Goal: Entertainment & Leisure: Consume media (video, audio)

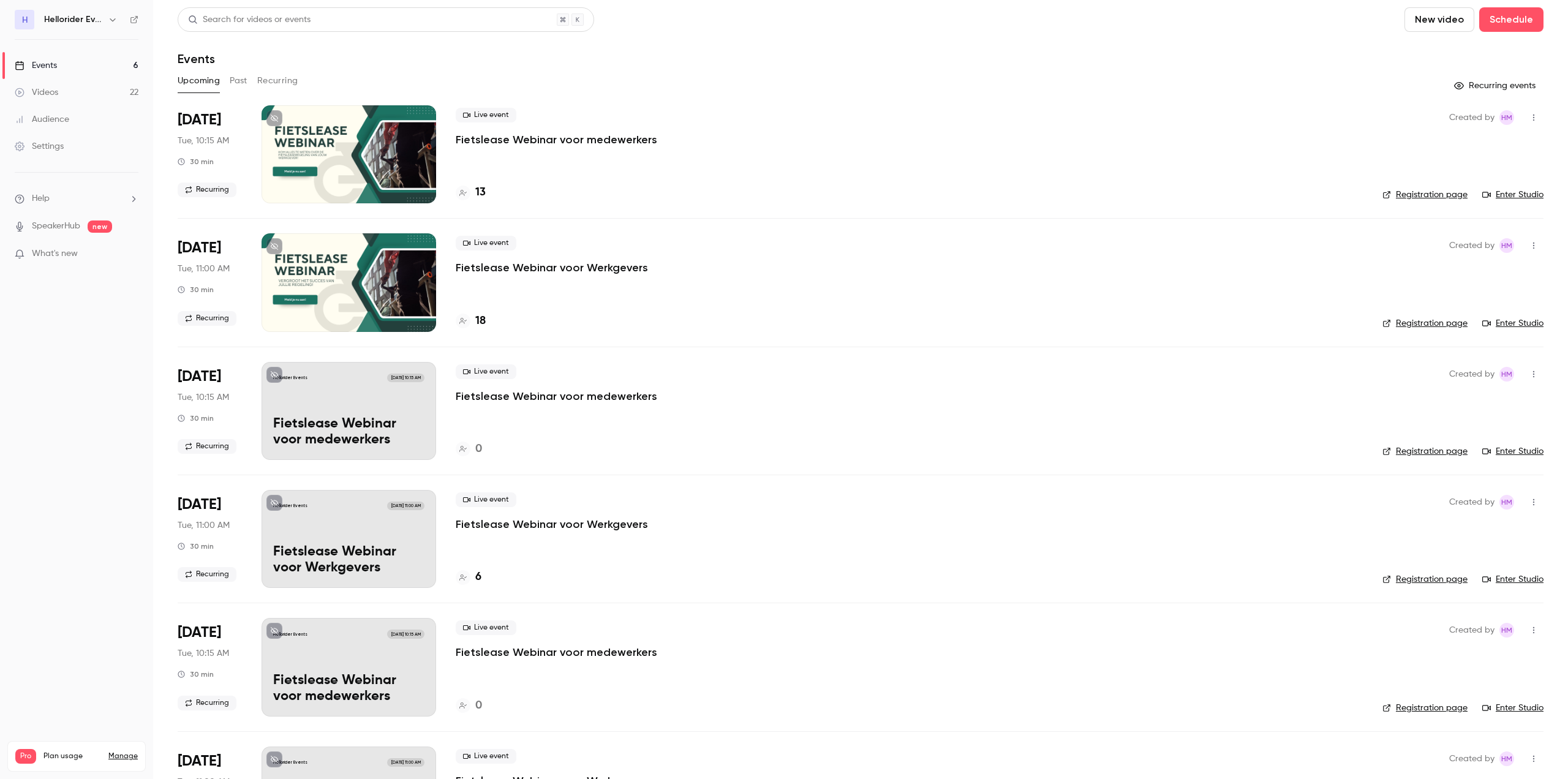
click at [608, 270] on p "Fietslease Webinar voor Werkgevers" at bounding box center [552, 267] width 193 height 14
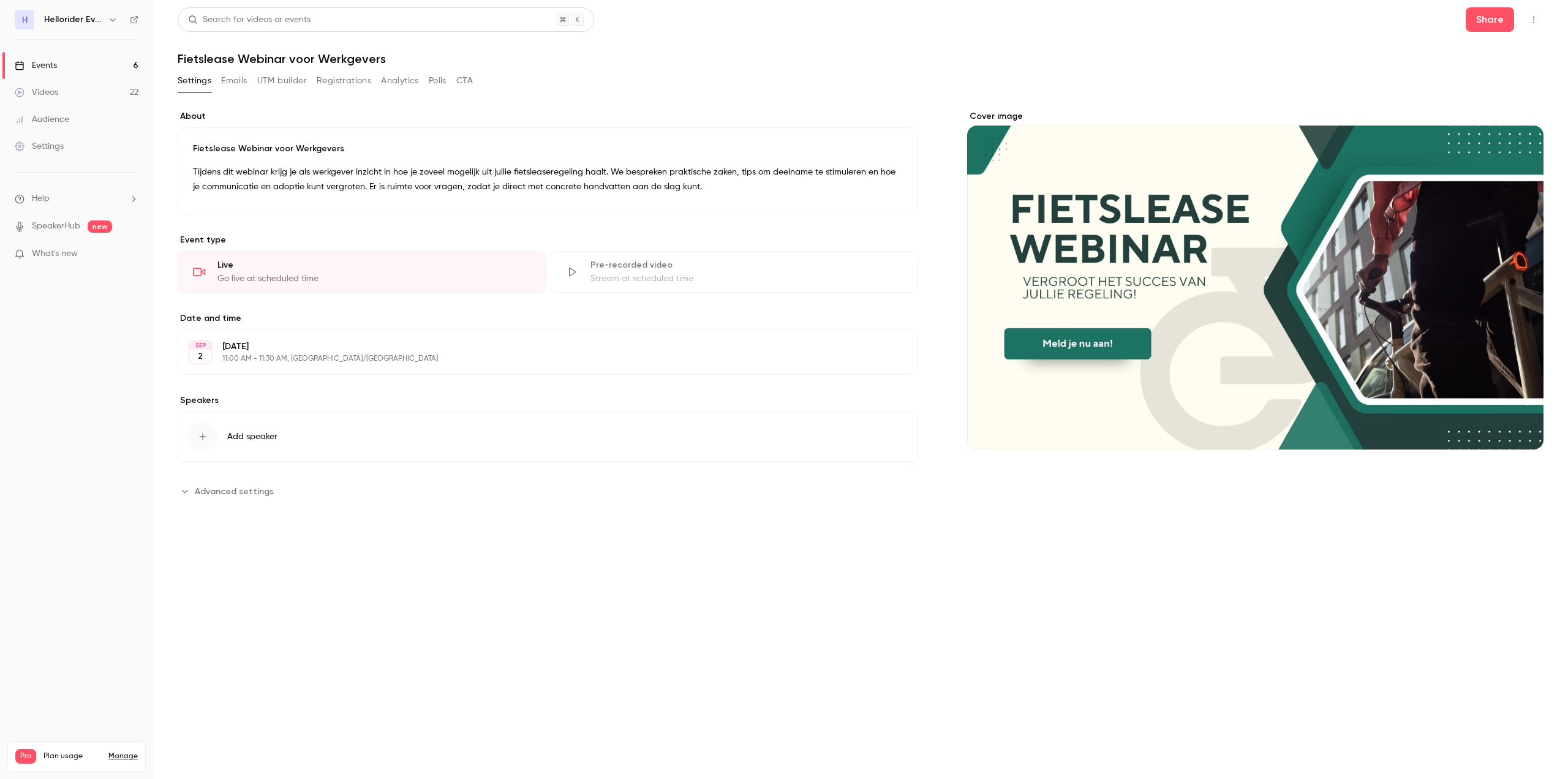
click at [354, 79] on button "Registrations" at bounding box center [344, 81] width 54 height 20
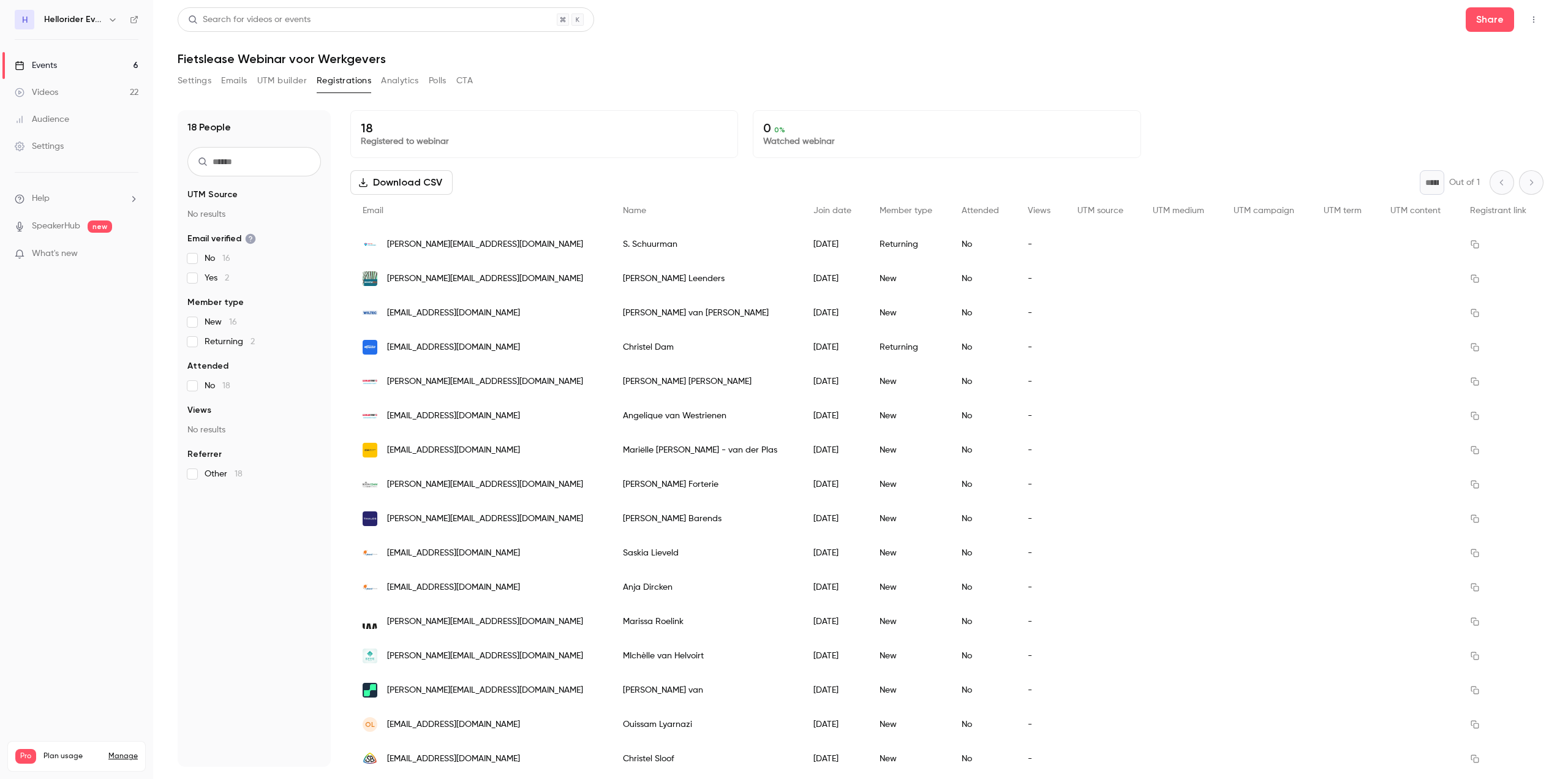
click at [210, 82] on button "Settings" at bounding box center [194, 81] width 34 height 20
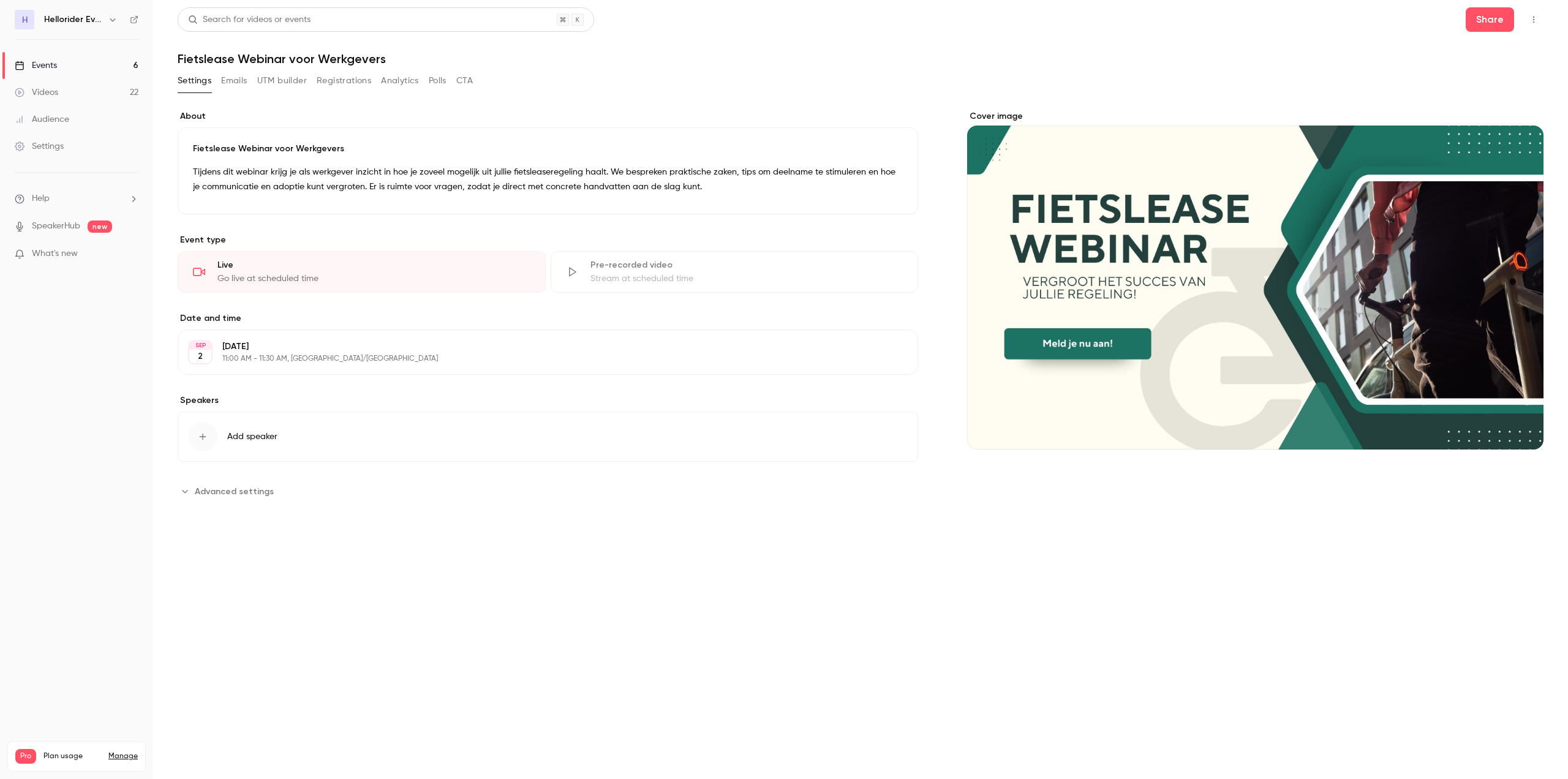
click at [66, 71] on link "Events 6" at bounding box center [76, 65] width 154 height 27
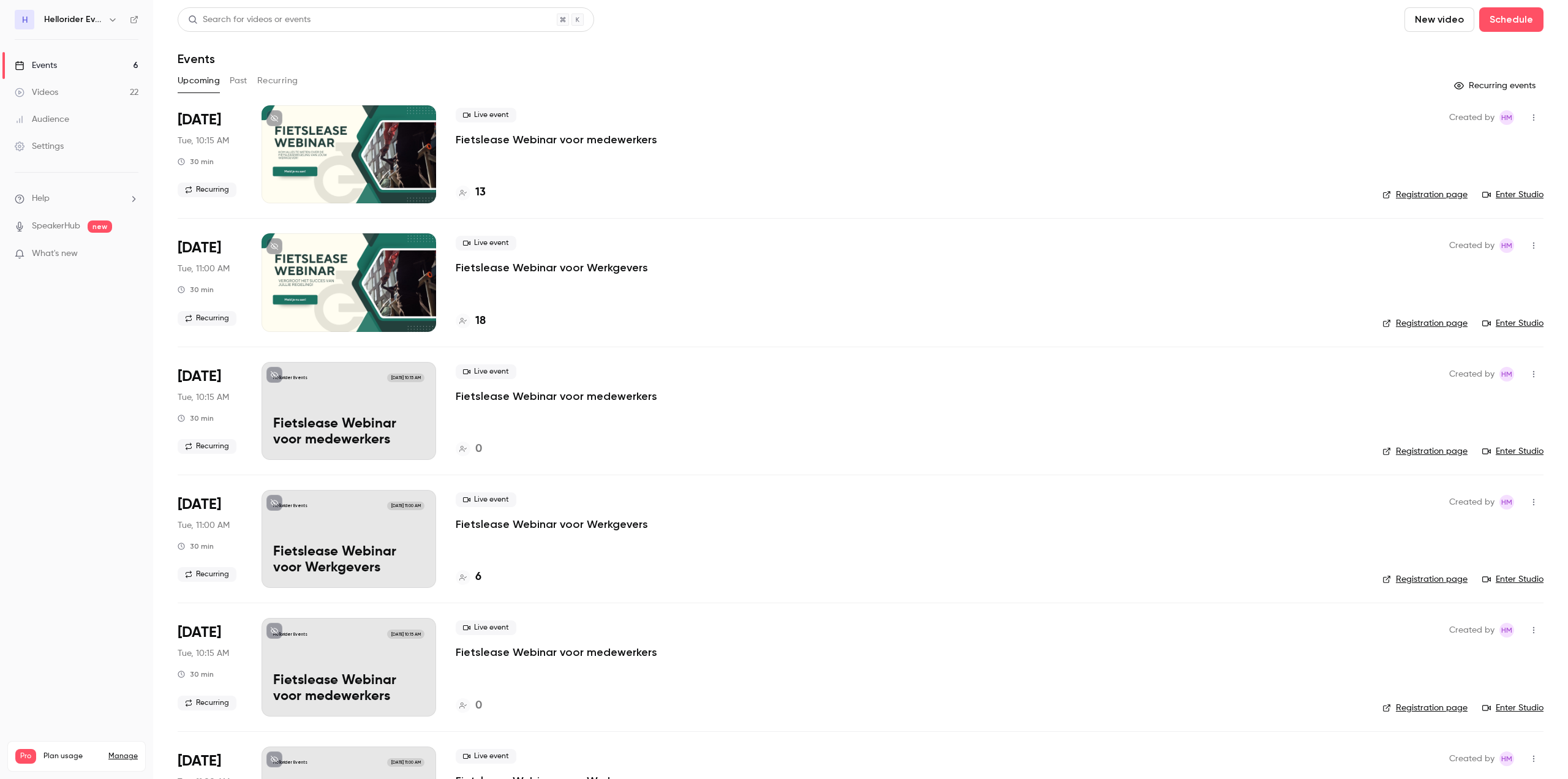
click at [235, 86] on button "Past" at bounding box center [238, 81] width 18 height 20
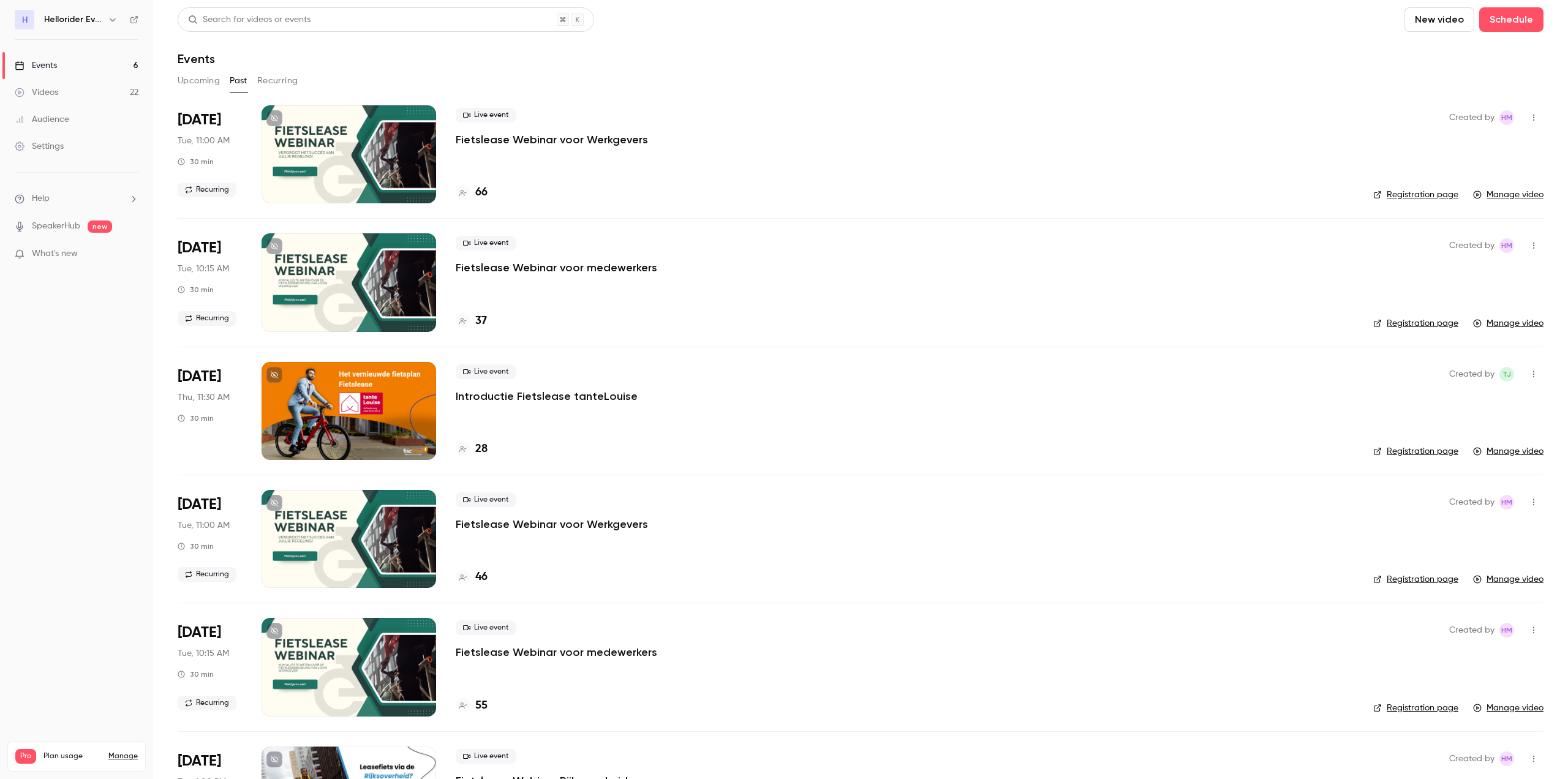
click at [594, 141] on p "Fietslease Webinar voor Werkgevers" at bounding box center [552, 139] width 193 height 14
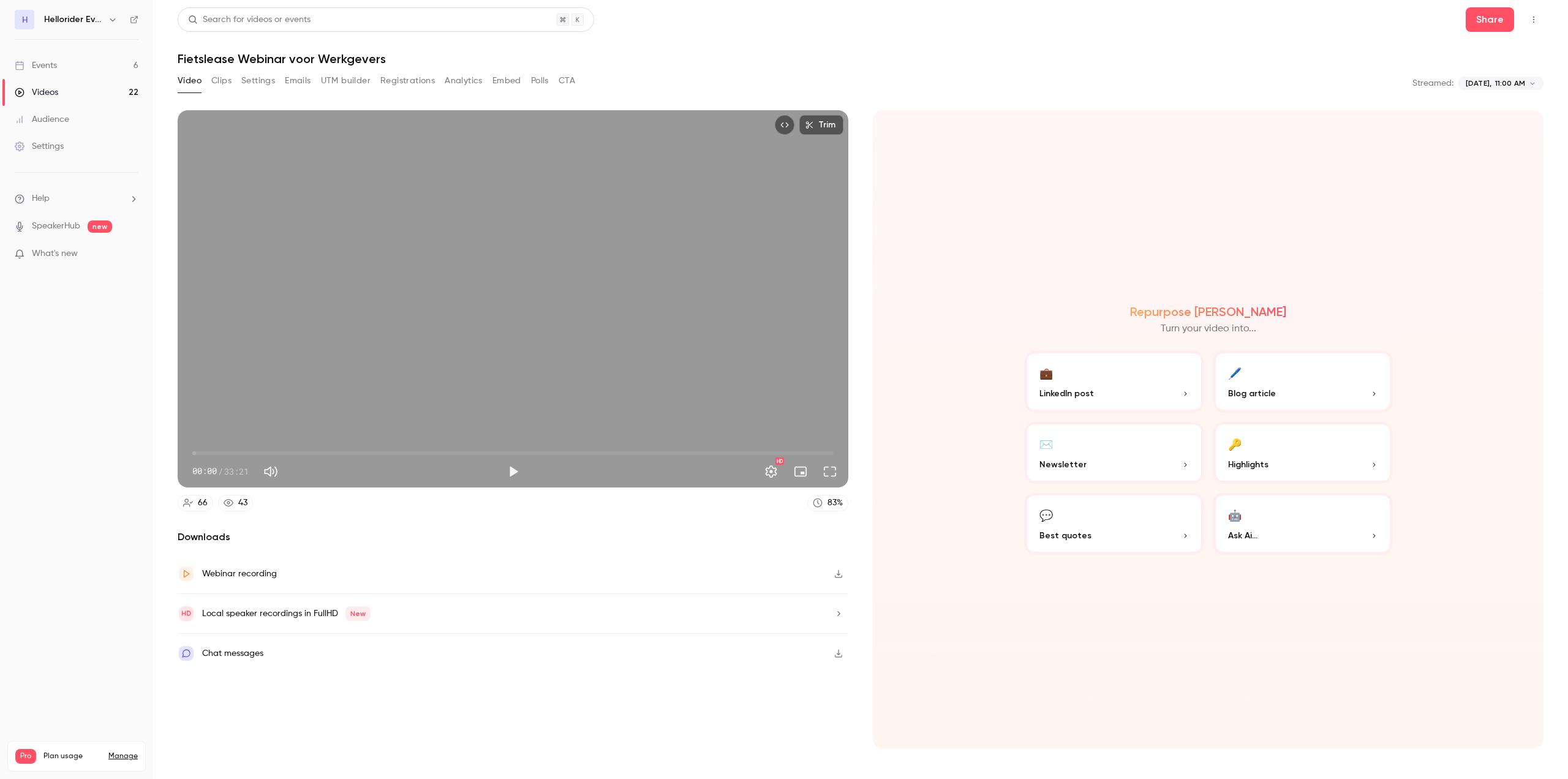
click at [417, 81] on button "Registrations" at bounding box center [407, 81] width 54 height 20
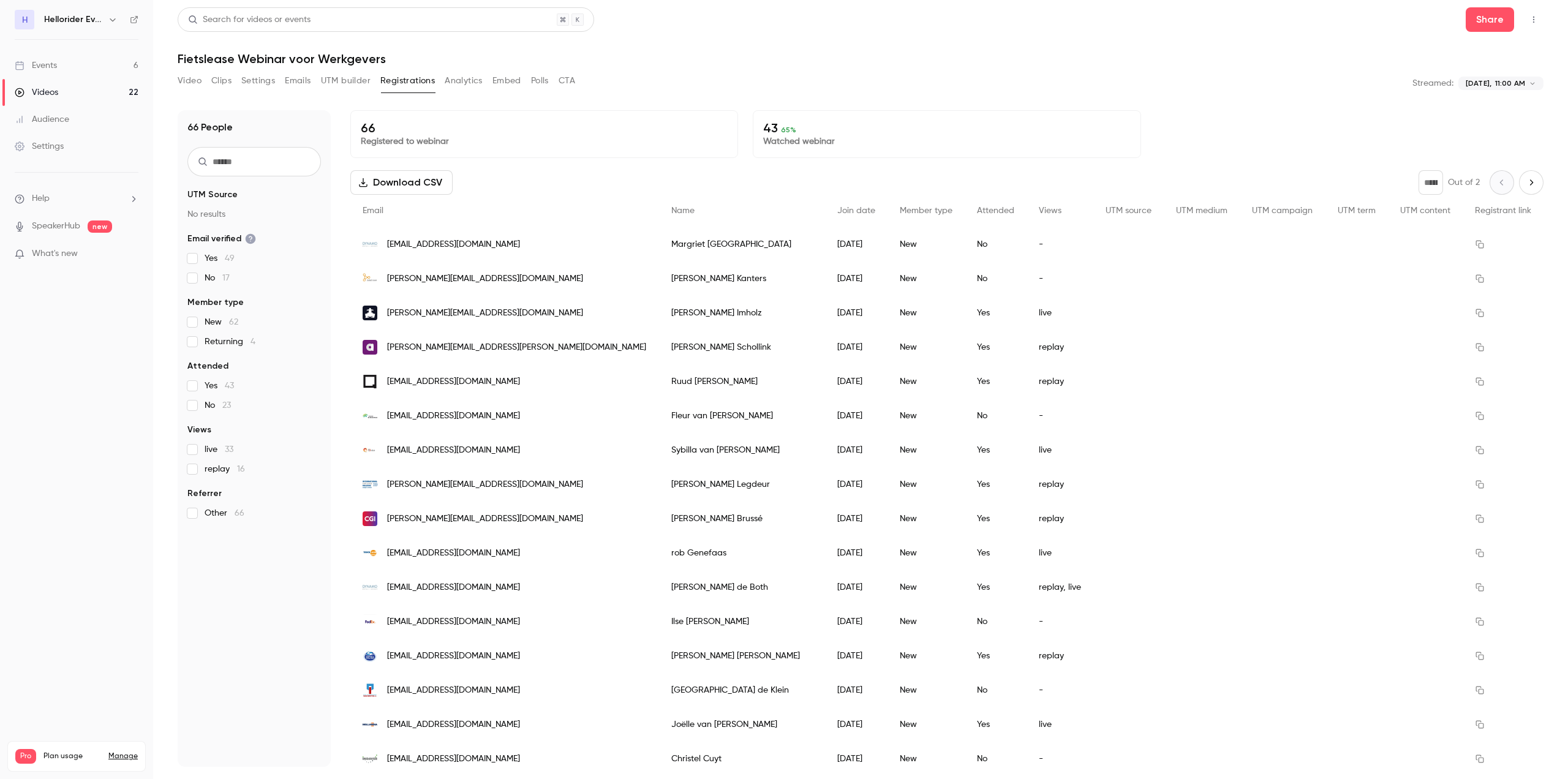
click at [416, 184] on button "Download CSV" at bounding box center [401, 182] width 103 height 25
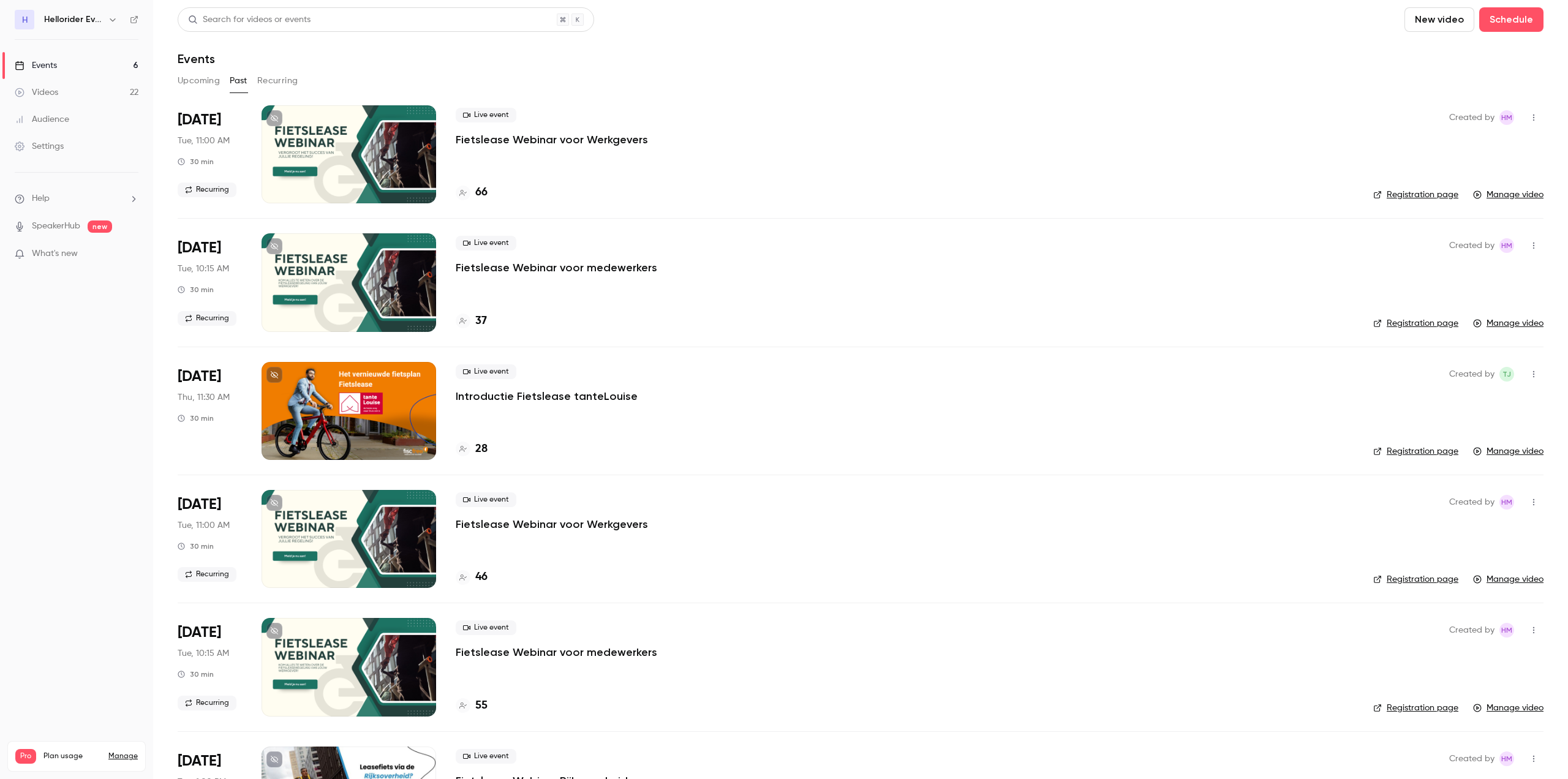
click at [562, 524] on p "Fietslease Webinar voor Werkgevers" at bounding box center [552, 524] width 193 height 14
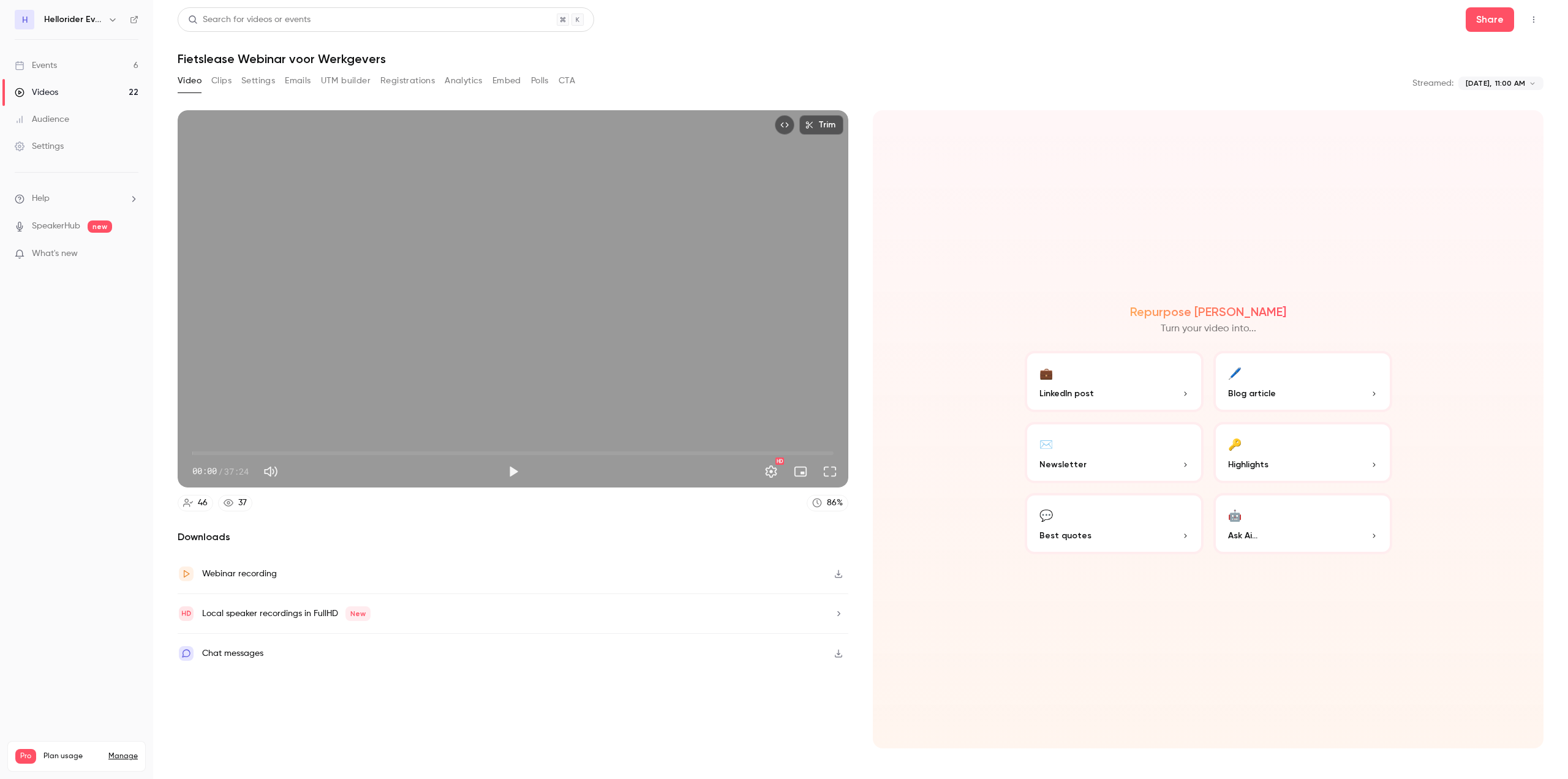
click at [402, 74] on button "Registrations" at bounding box center [407, 81] width 54 height 20
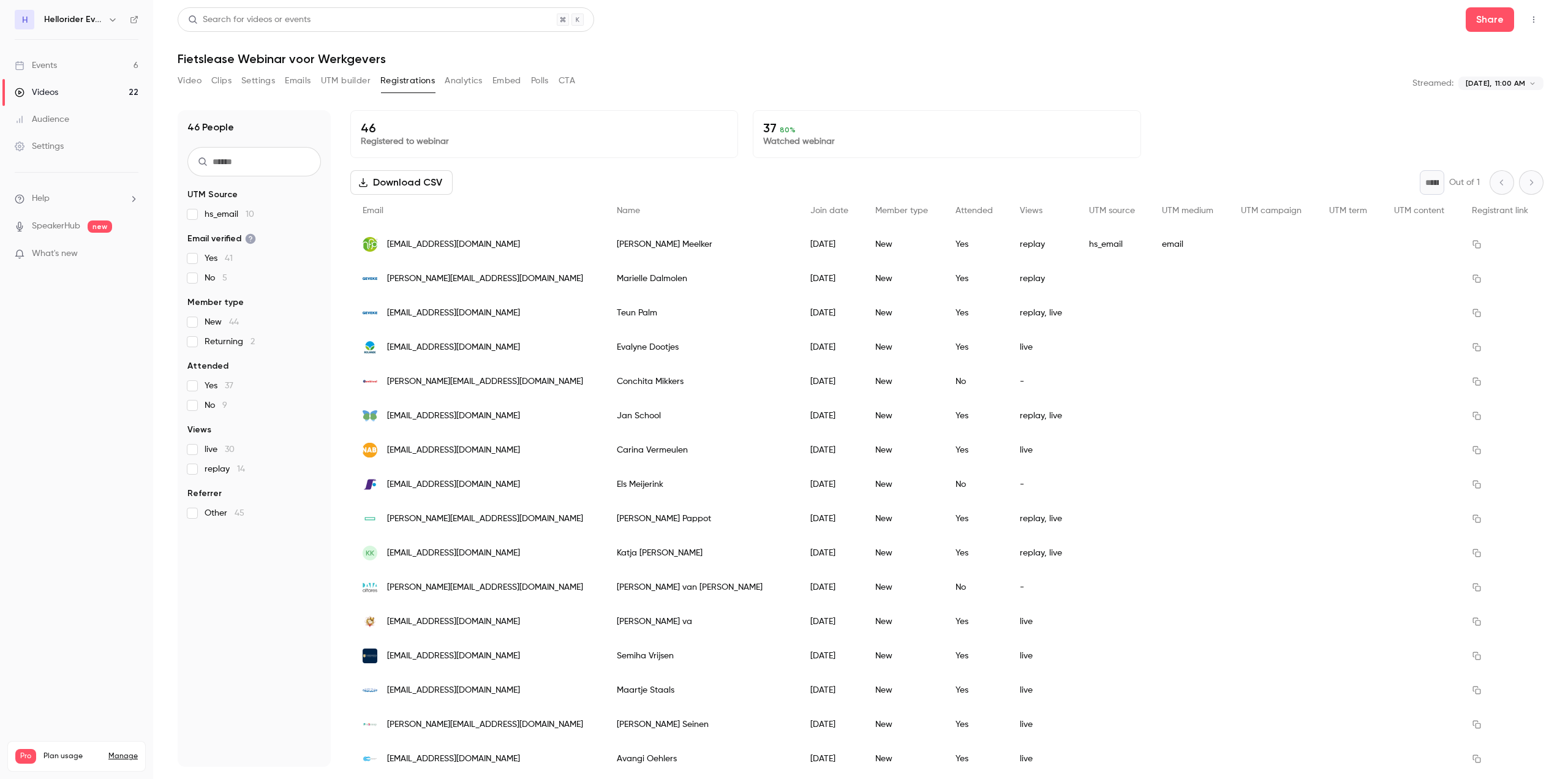
click at [426, 177] on button "Download CSV" at bounding box center [401, 182] width 103 height 25
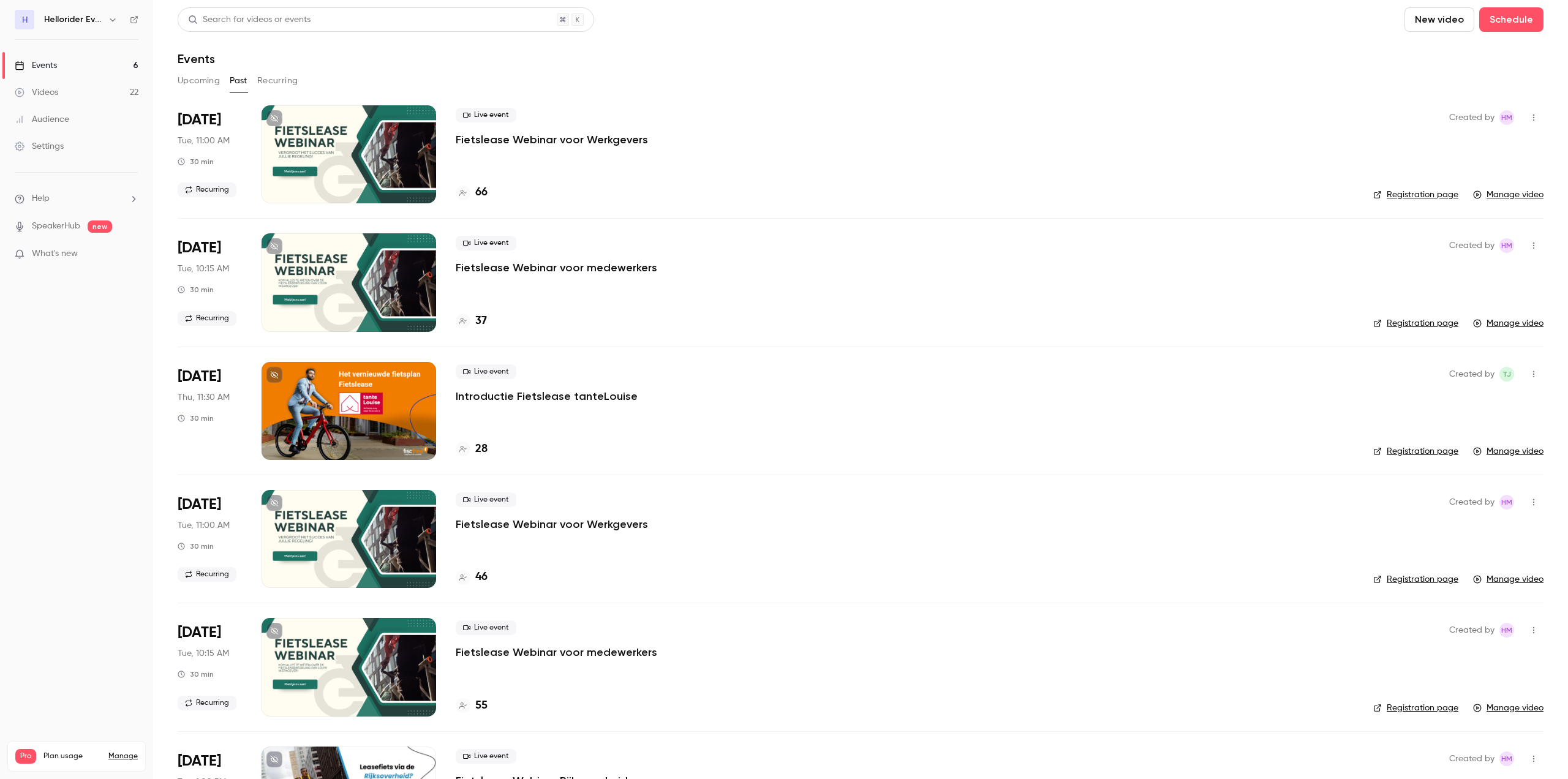
click at [53, 64] on div "Events" at bounding box center [36, 65] width 42 height 12
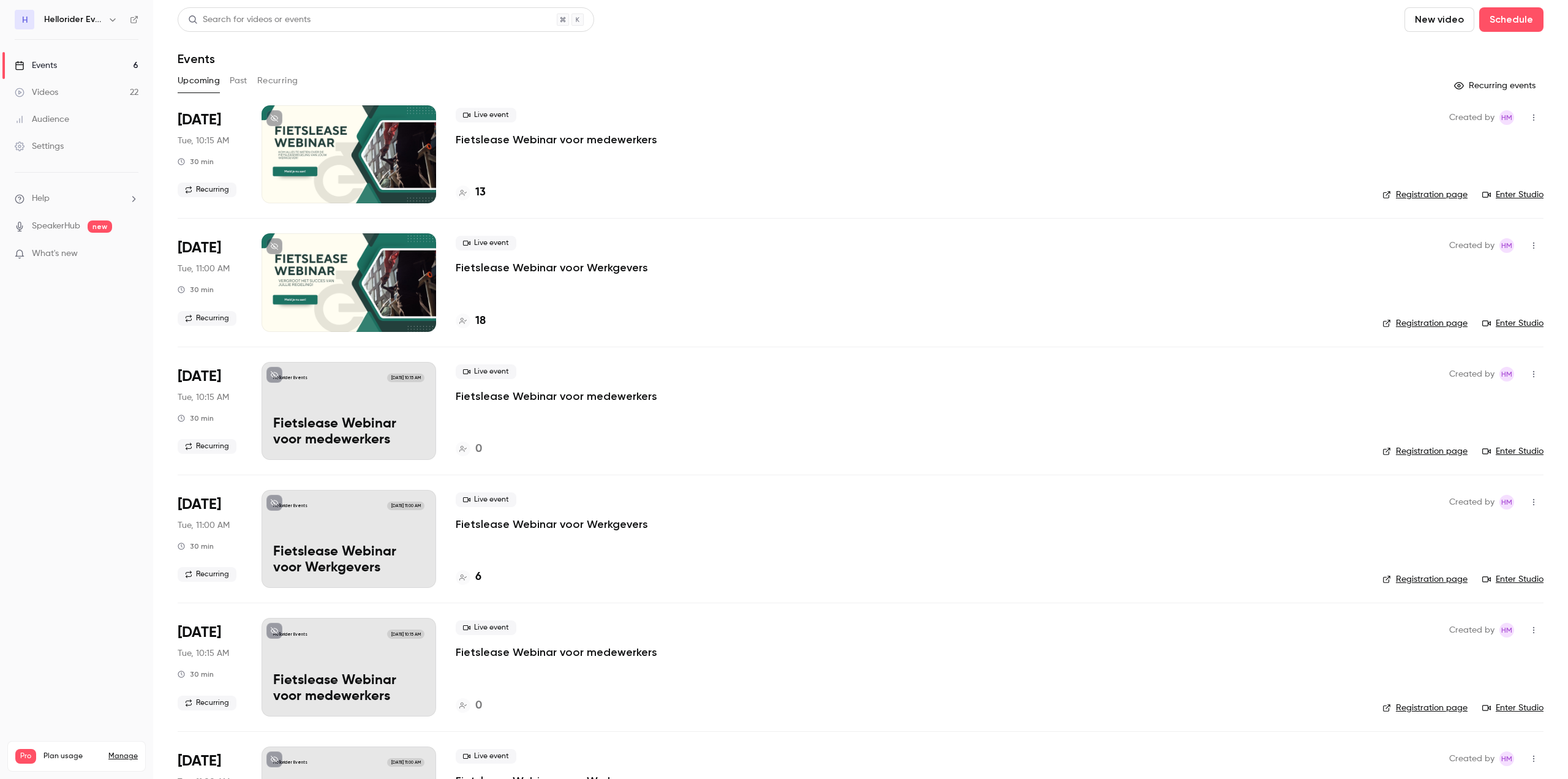
click at [345, 21] on div "Search for videos or events" at bounding box center [385, 20] width 417 height 25
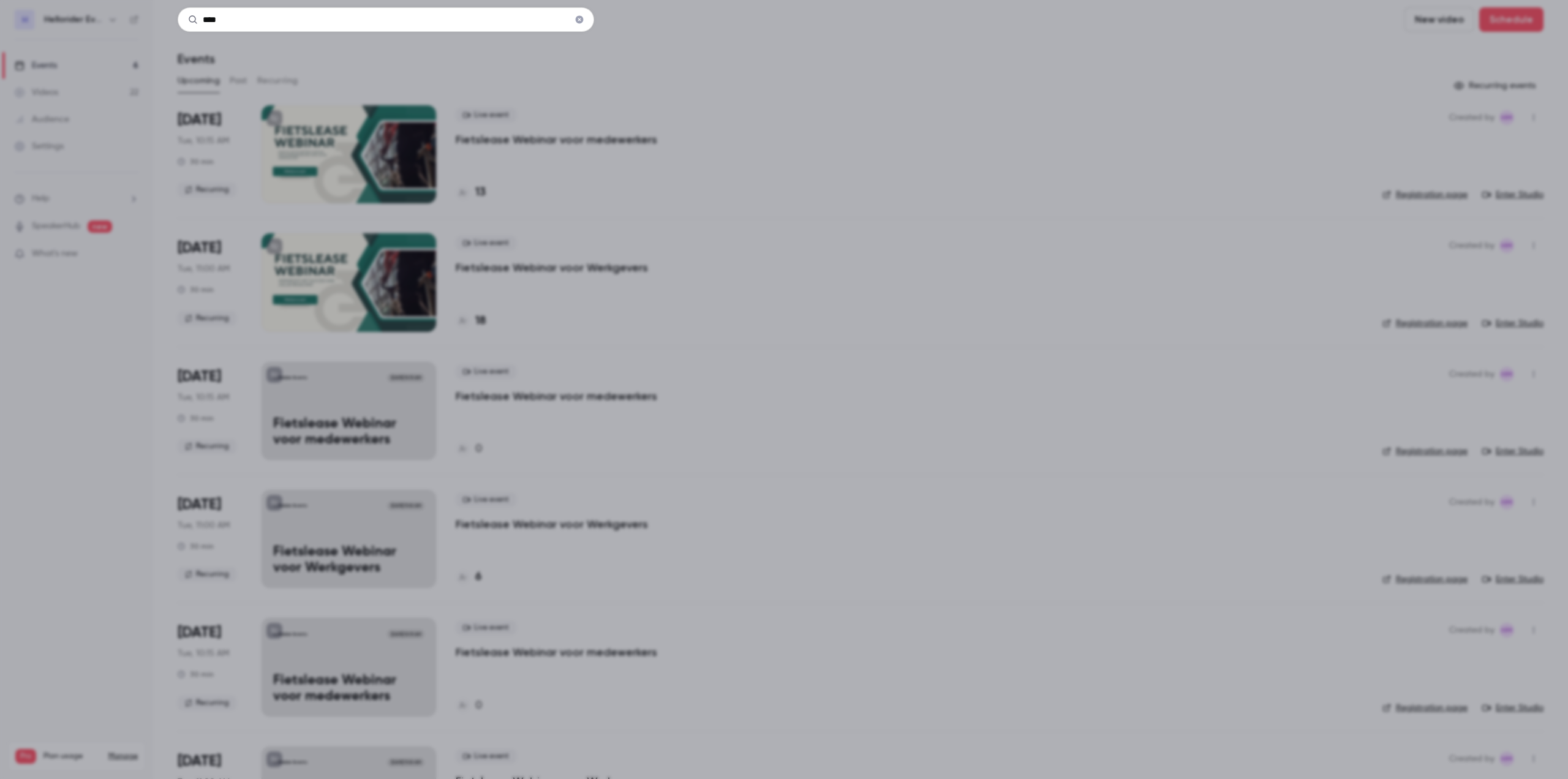
type input "****"
click at [190, 19] on icon at bounding box center [193, 20] width 10 height 10
click at [87, 48] on div "****" at bounding box center [784, 390] width 1568 height 779
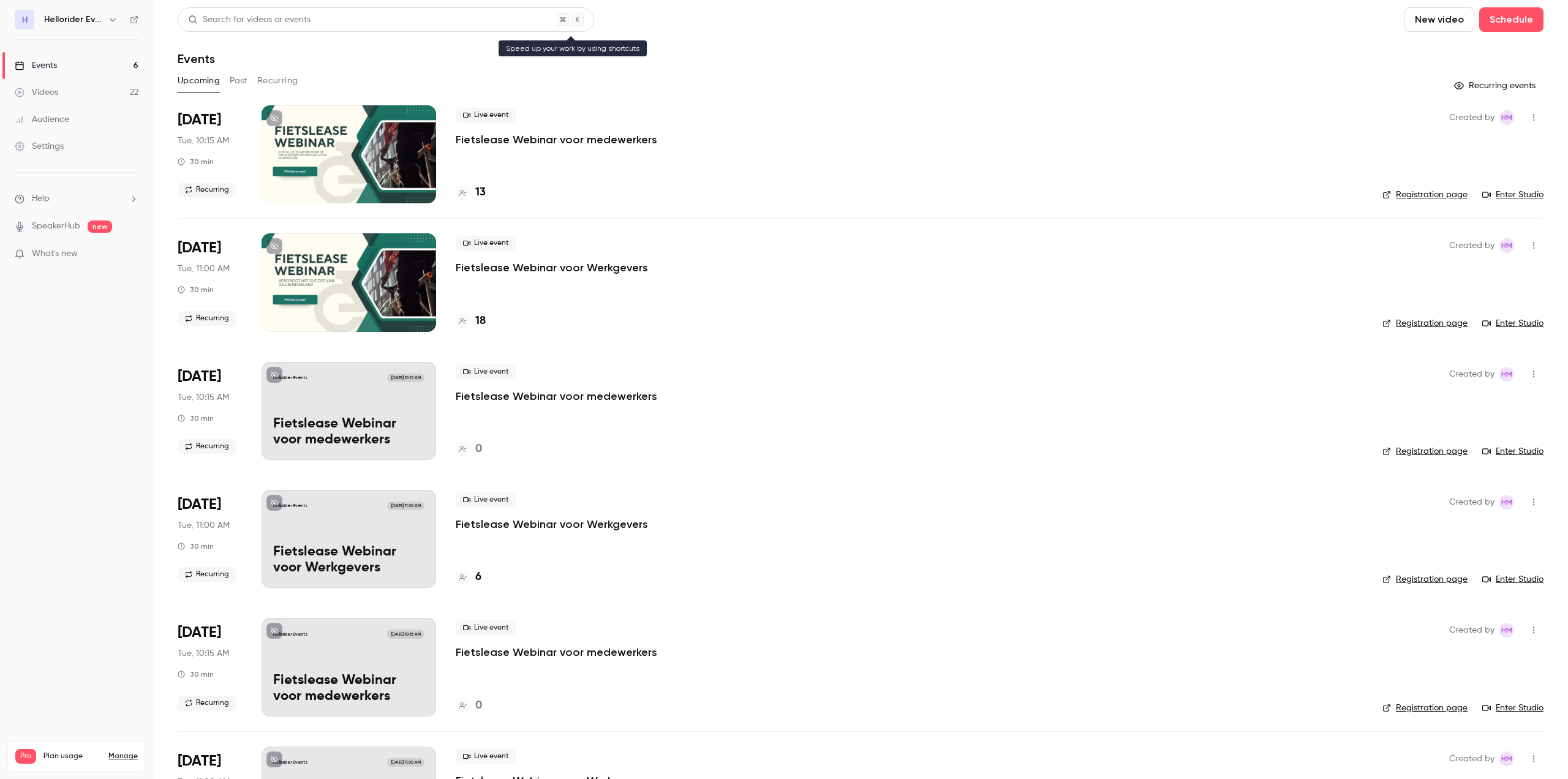
click at [232, 28] on div "Search for videos or events" at bounding box center [385, 20] width 417 height 25
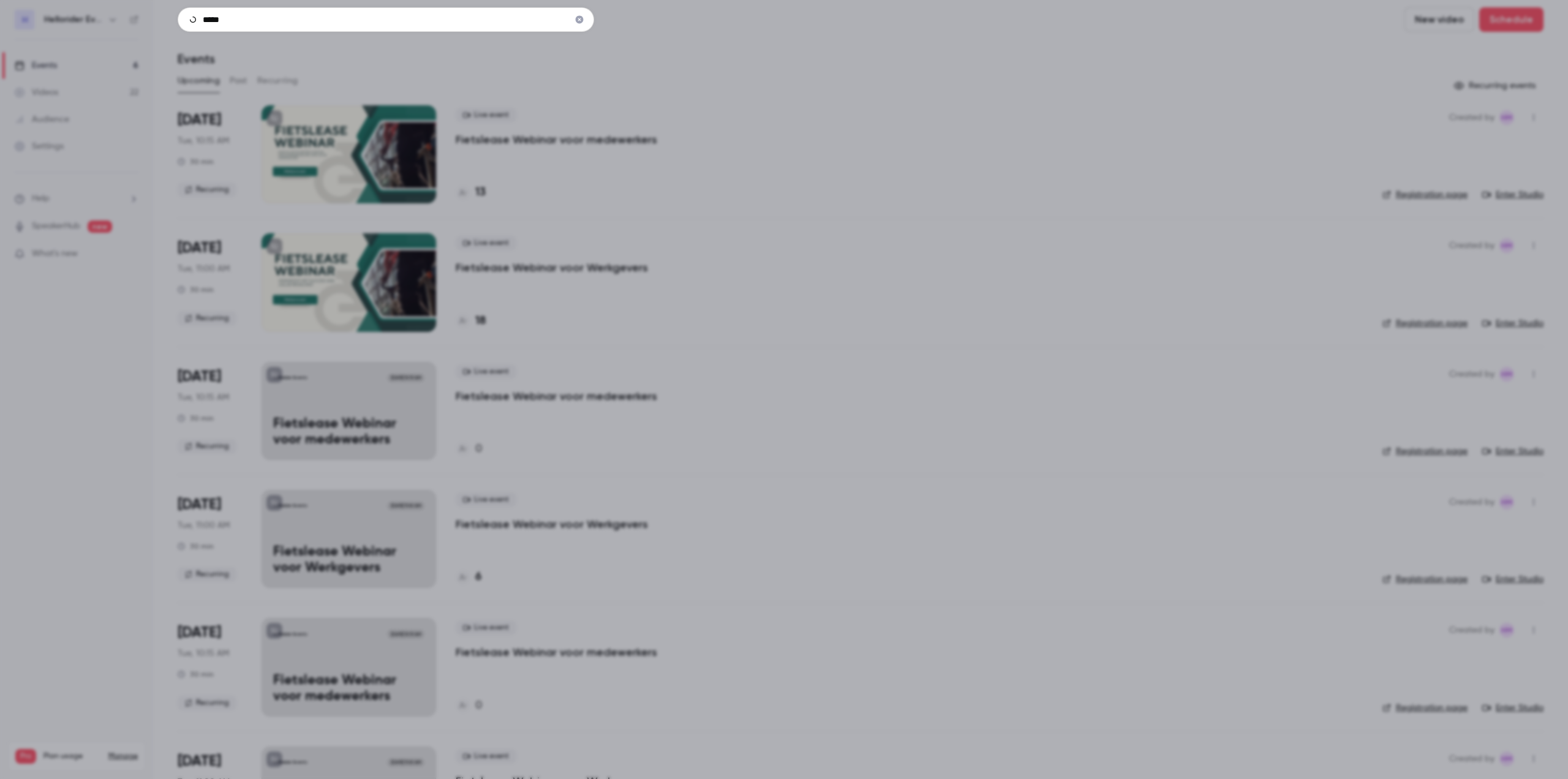
type input "*****"
click at [129, 34] on div "*****" at bounding box center [784, 390] width 1568 height 779
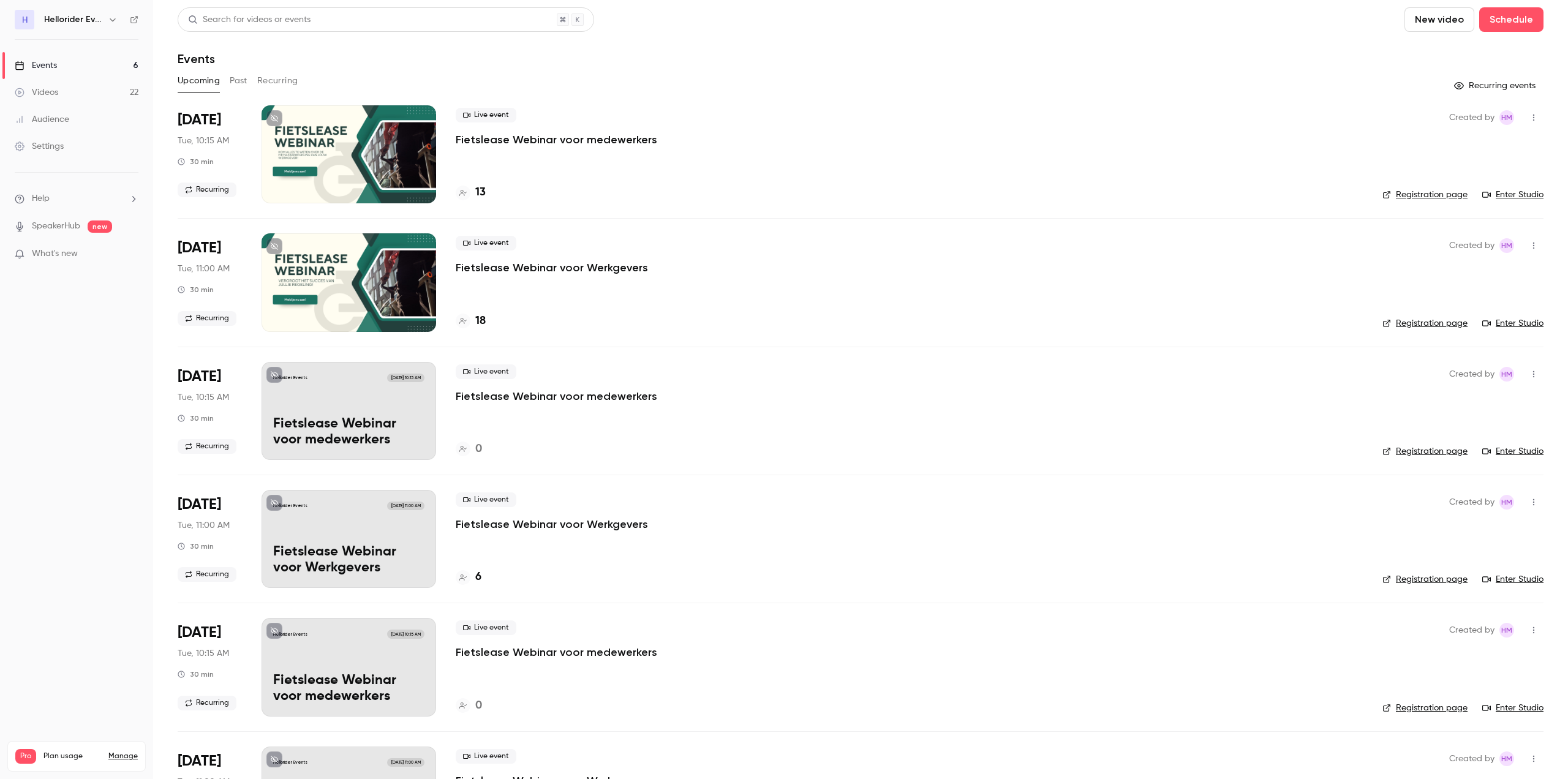
click at [107, 20] on button "button" at bounding box center [112, 19] width 14 height 14
click at [84, 69] on div "H Hellorider Events [EMAIL_ADDRESS][DOMAIN_NAME] Switch channel 2 Billing Pro N…" at bounding box center [102, 137] width 184 height 176
click at [16, 71] on div "H Hellorider Events [EMAIL_ADDRESS][DOMAIN_NAME] Switch channel 2 Billing Pro N…" at bounding box center [102, 137] width 184 height 176
click at [54, 109] on span "Switch channel" at bounding box center [76, 110] width 62 height 13
click at [22, 69] on icon at bounding box center [25, 67] width 10 height 10
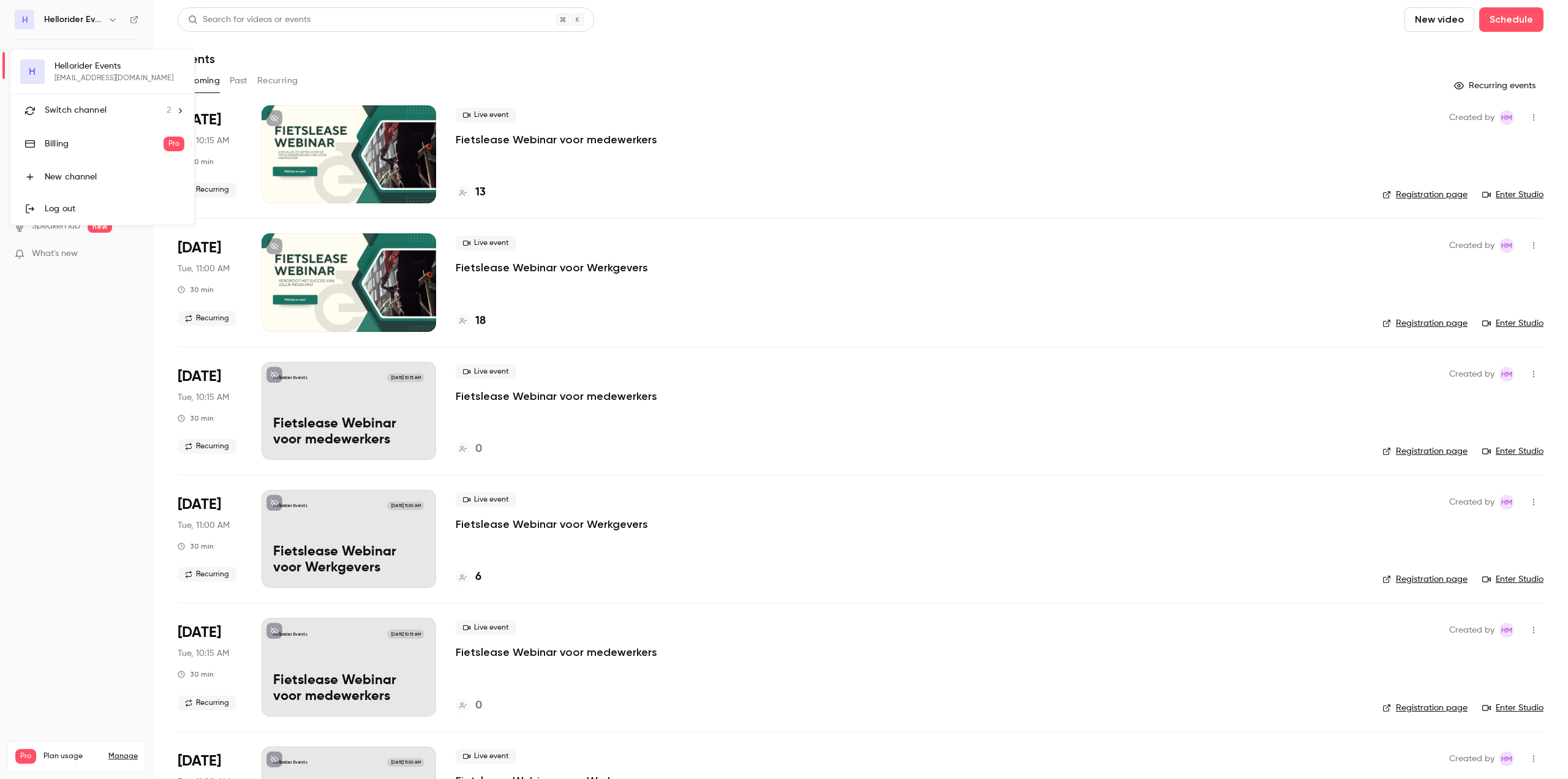
click at [129, 99] on li "Switch channel 2" at bounding box center [102, 110] width 184 height 32
click at [78, 96] on div "Hellorider" at bounding box center [115, 102] width 140 height 12
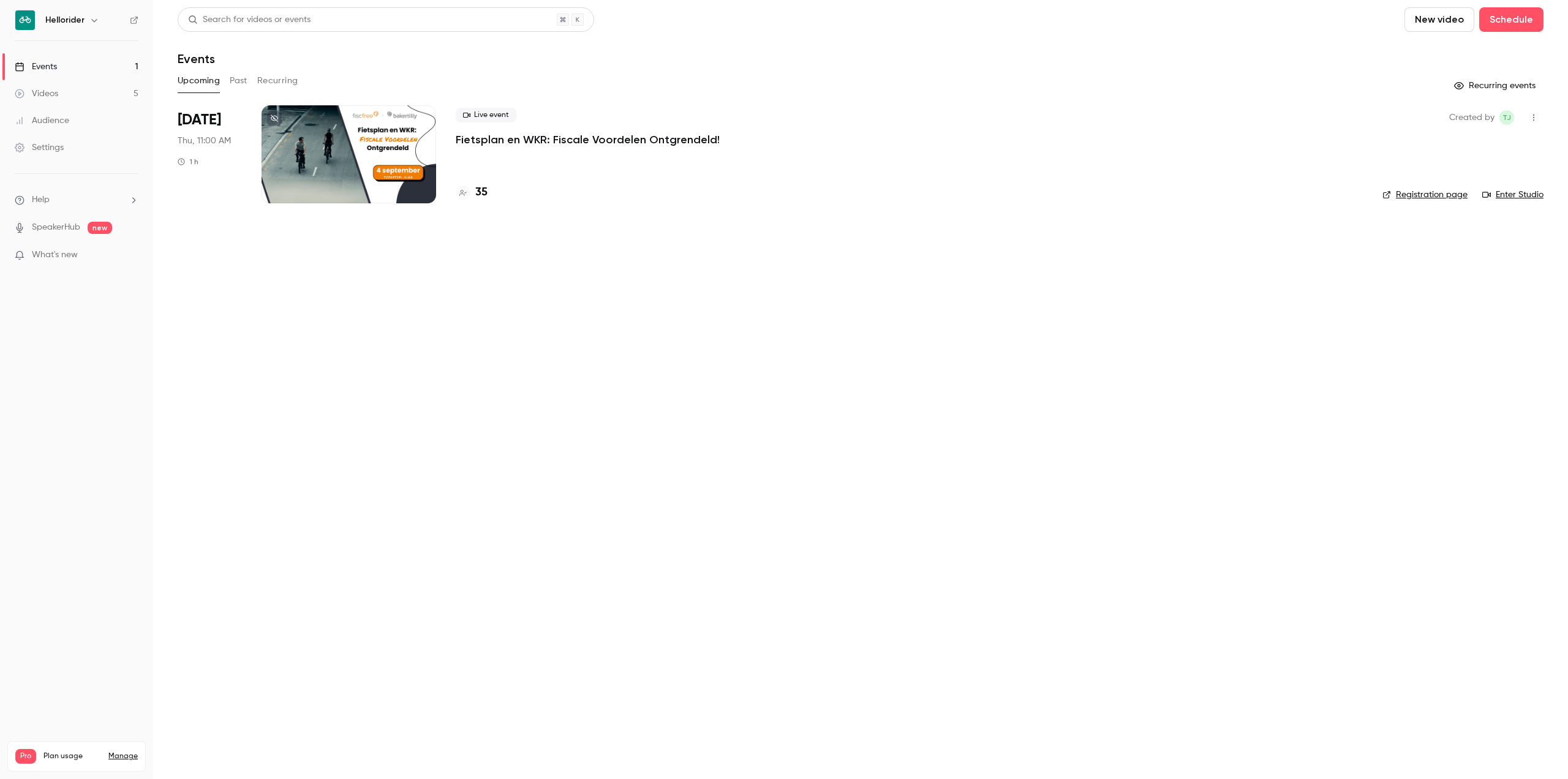
click at [49, 64] on div "Events" at bounding box center [36, 66] width 42 height 12
click at [78, 75] on link "Events 1" at bounding box center [76, 67] width 154 height 27
click at [92, 68] on link "Events 1" at bounding box center [76, 67] width 154 height 27
click at [83, 21] on h6 "Hellorider" at bounding box center [64, 20] width 39 height 12
click at [95, 23] on icon "button" at bounding box center [94, 20] width 10 height 10
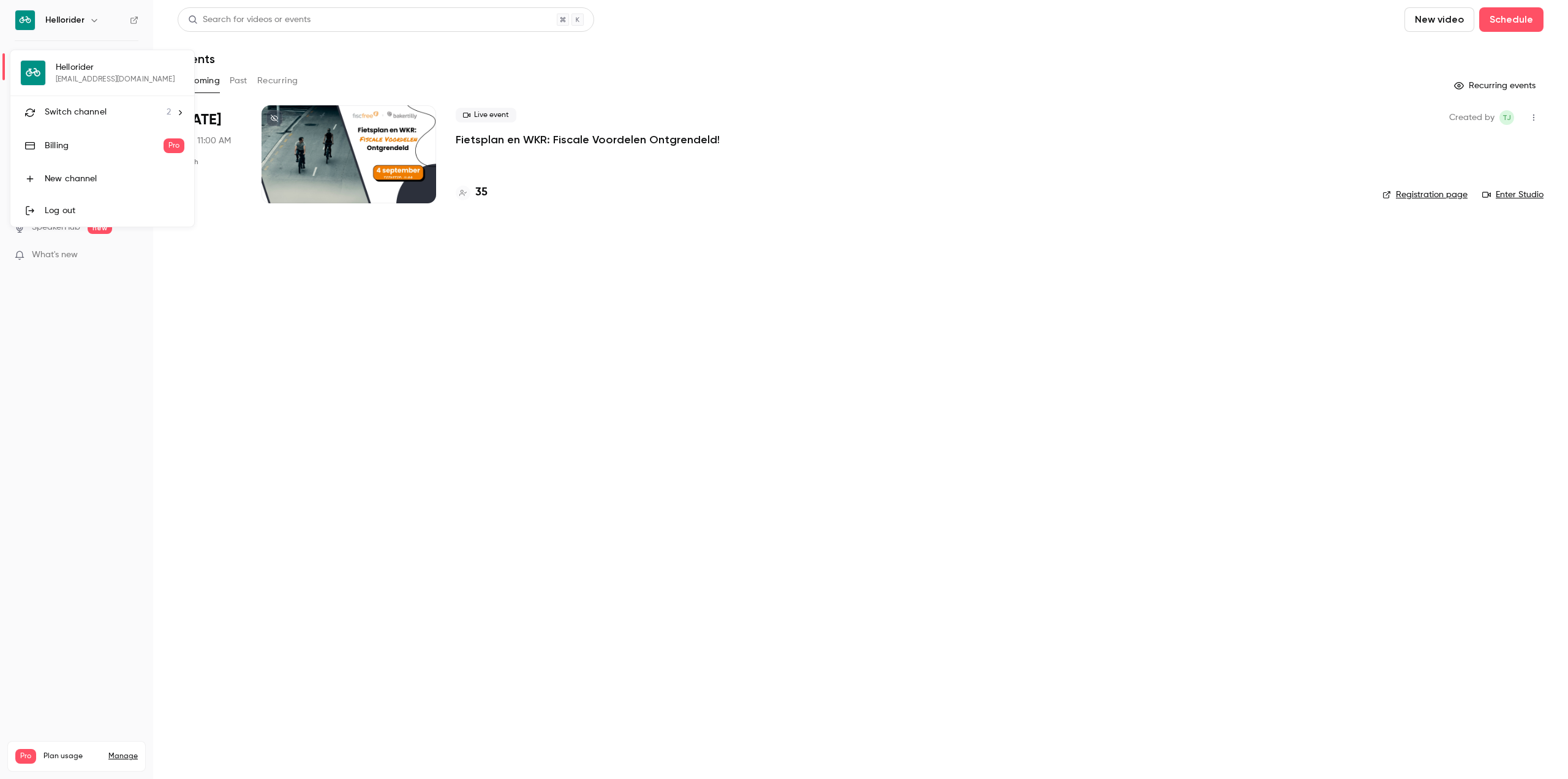
click at [82, 109] on span "Switch channel" at bounding box center [76, 112] width 62 height 13
click at [103, 140] on div "Hellorider Events" at bounding box center [115, 137] width 140 height 12
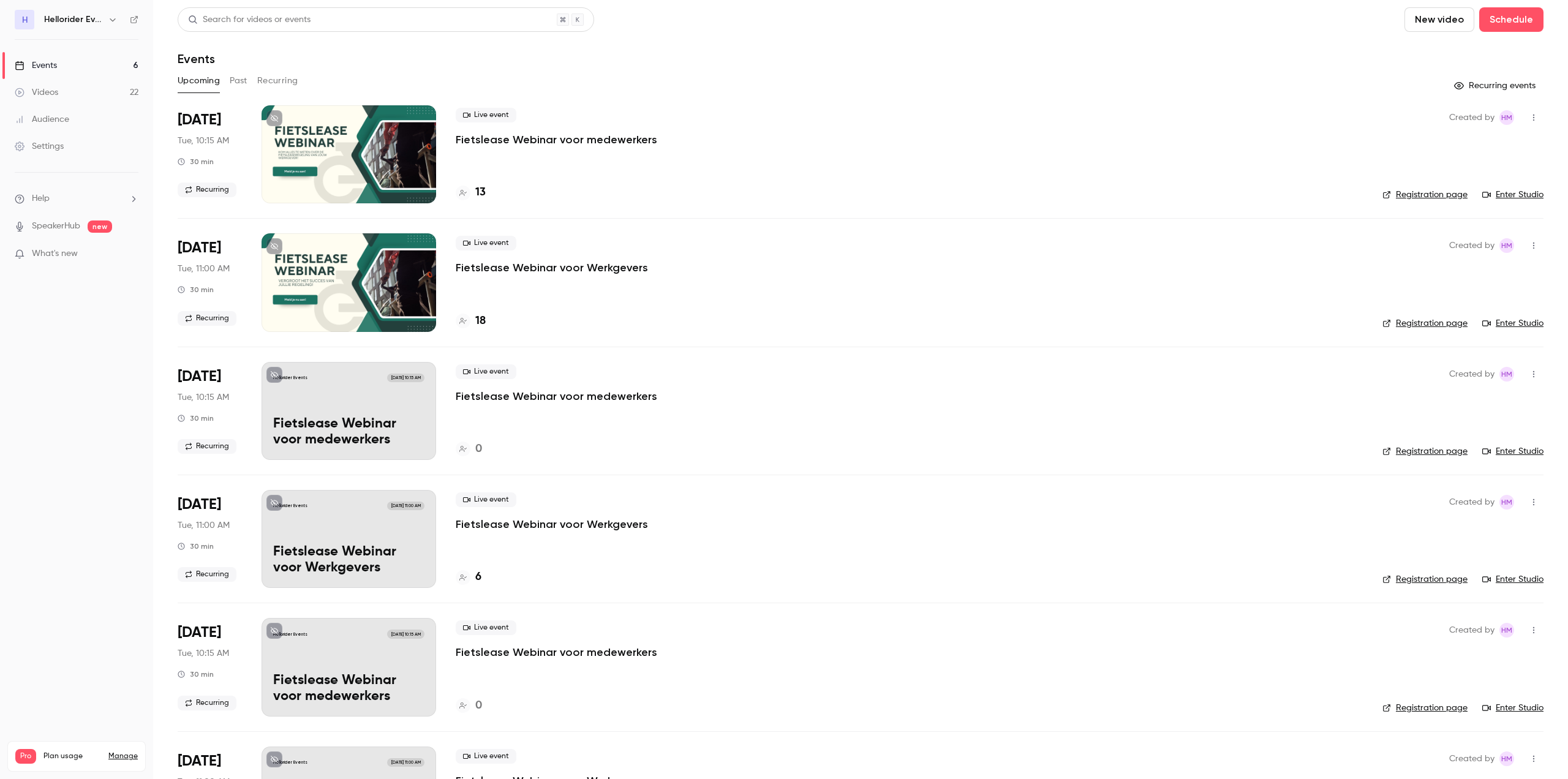
click at [236, 81] on button "Past" at bounding box center [238, 81] width 18 height 20
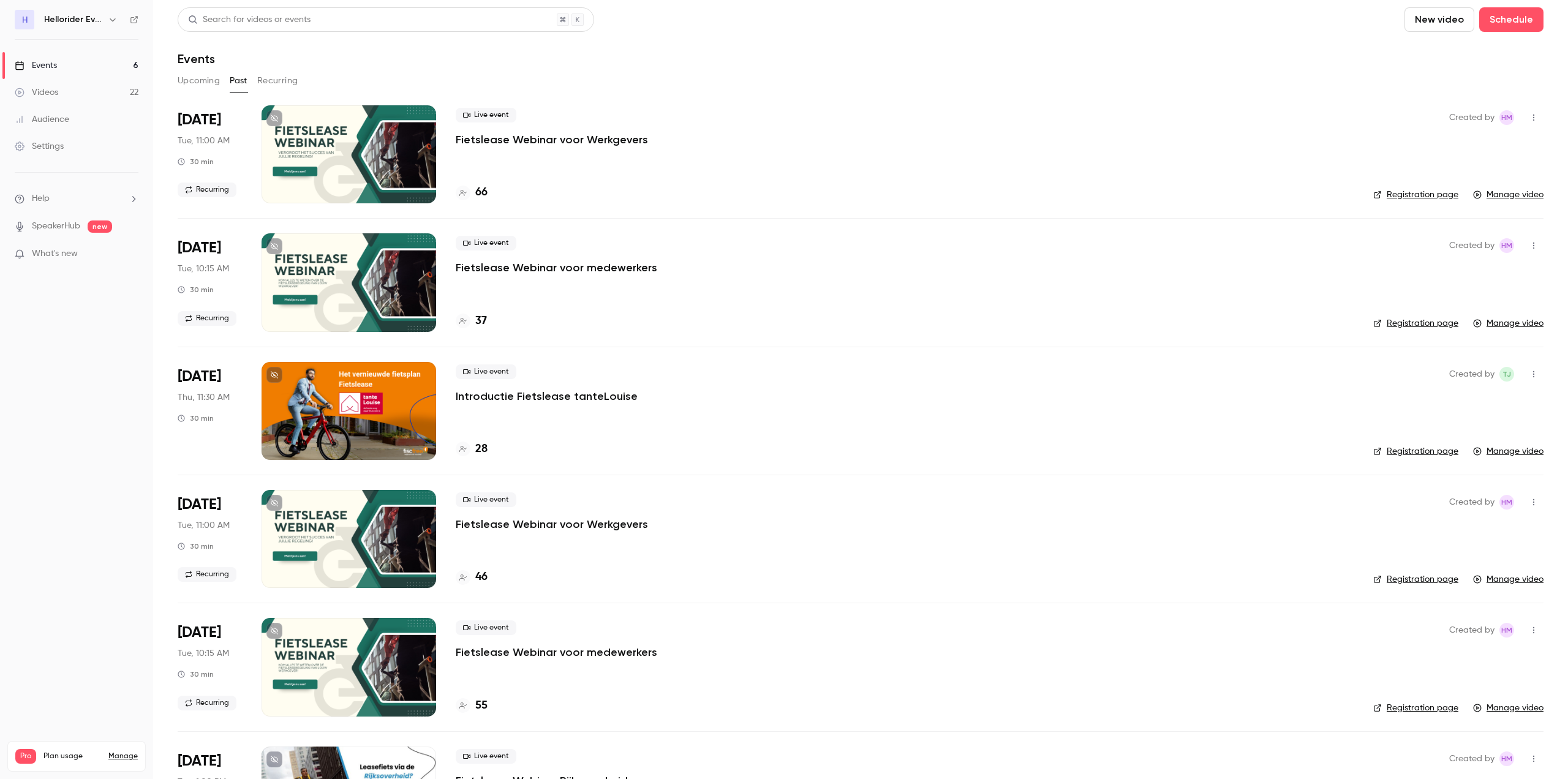
click at [555, 270] on p "Fietslease Webinar voor medewerkers" at bounding box center [557, 267] width 202 height 14
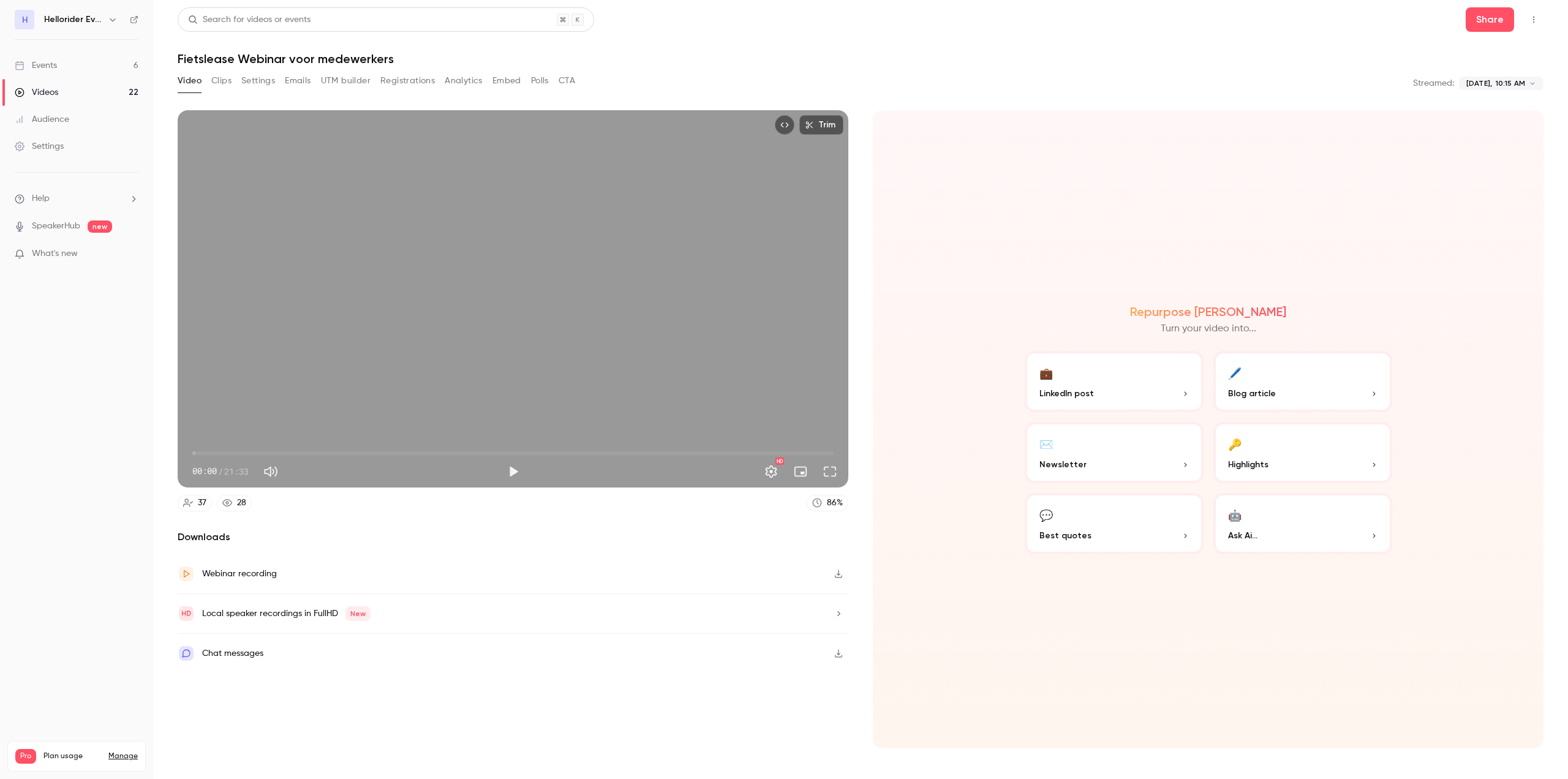
click at [426, 77] on button "Registrations" at bounding box center [407, 81] width 54 height 20
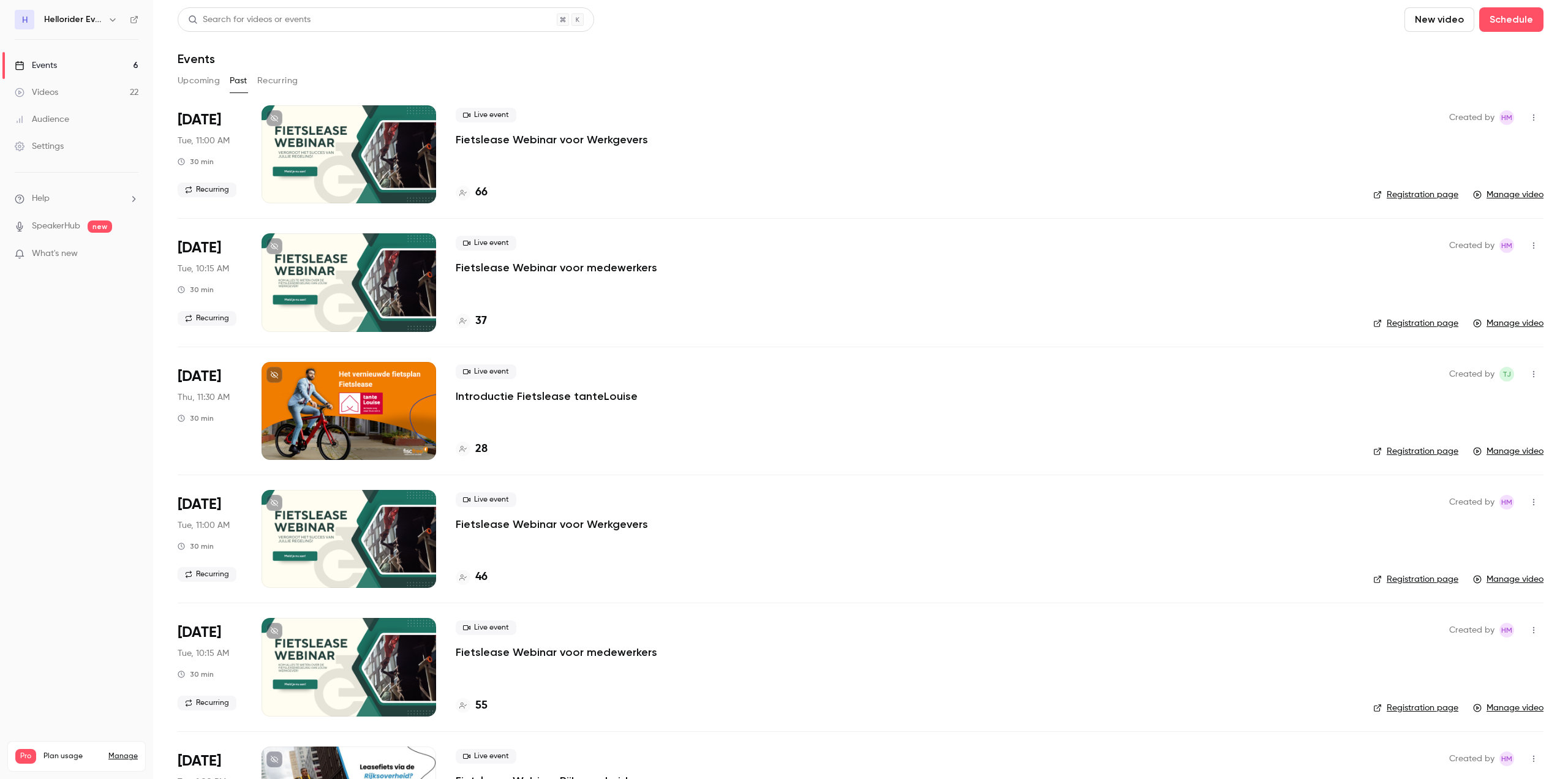
click at [547, 140] on p "Fietslease Webinar voor Werkgevers" at bounding box center [552, 139] width 193 height 14
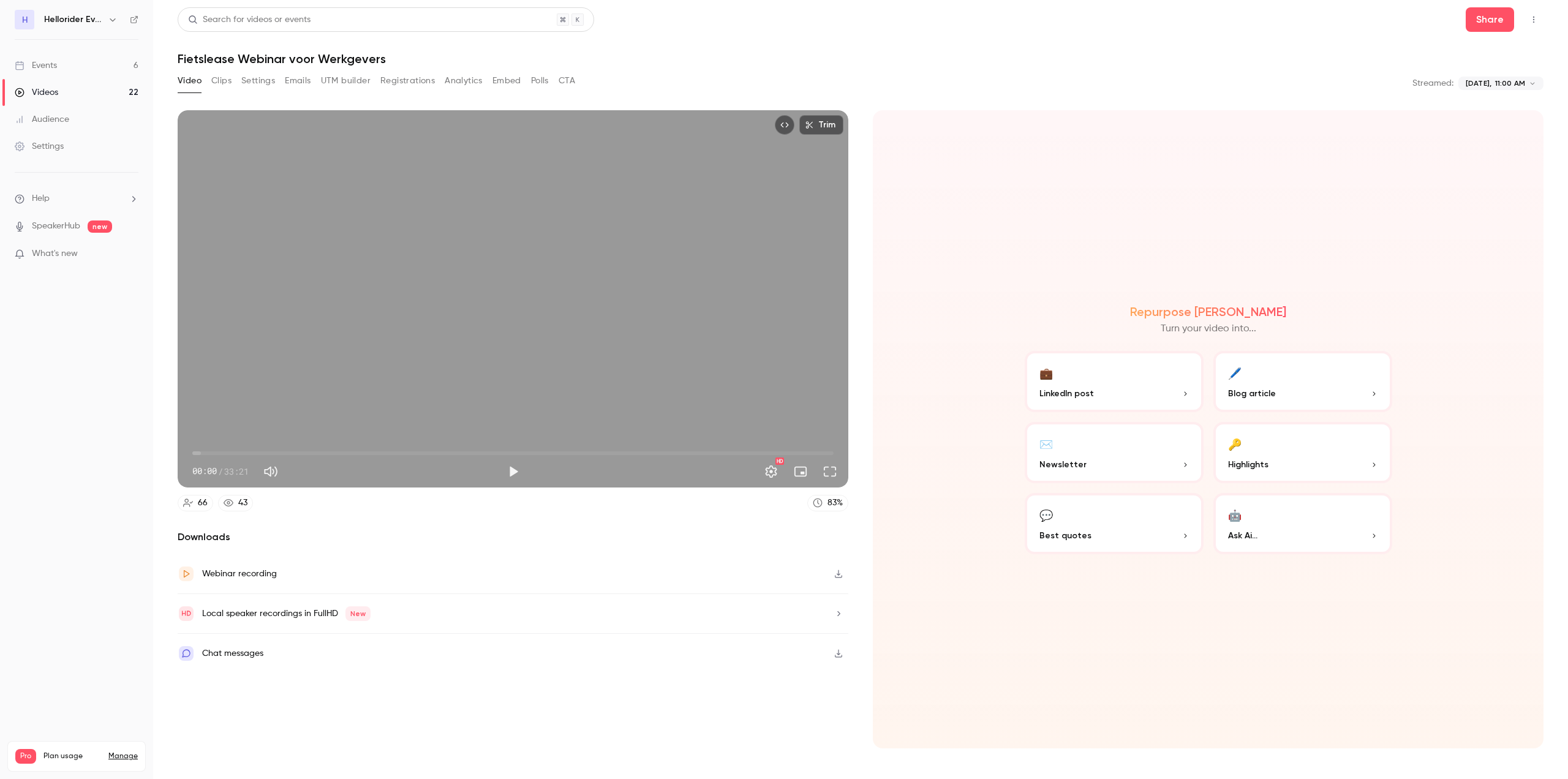
click at [425, 80] on button "Registrations" at bounding box center [407, 81] width 54 height 20
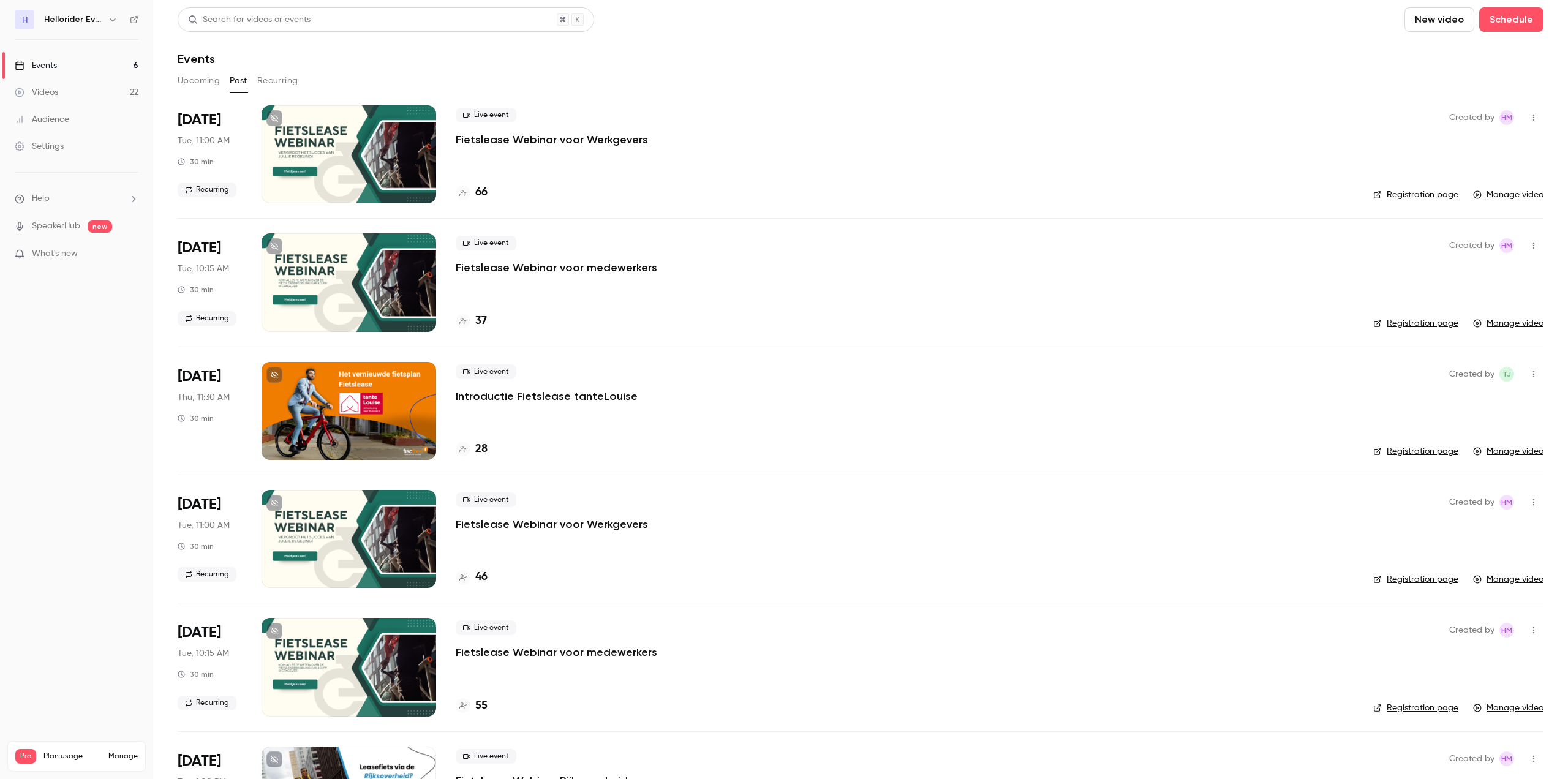
click at [541, 137] on p "Fietslease Webinar voor Werkgevers" at bounding box center [552, 139] width 193 height 14
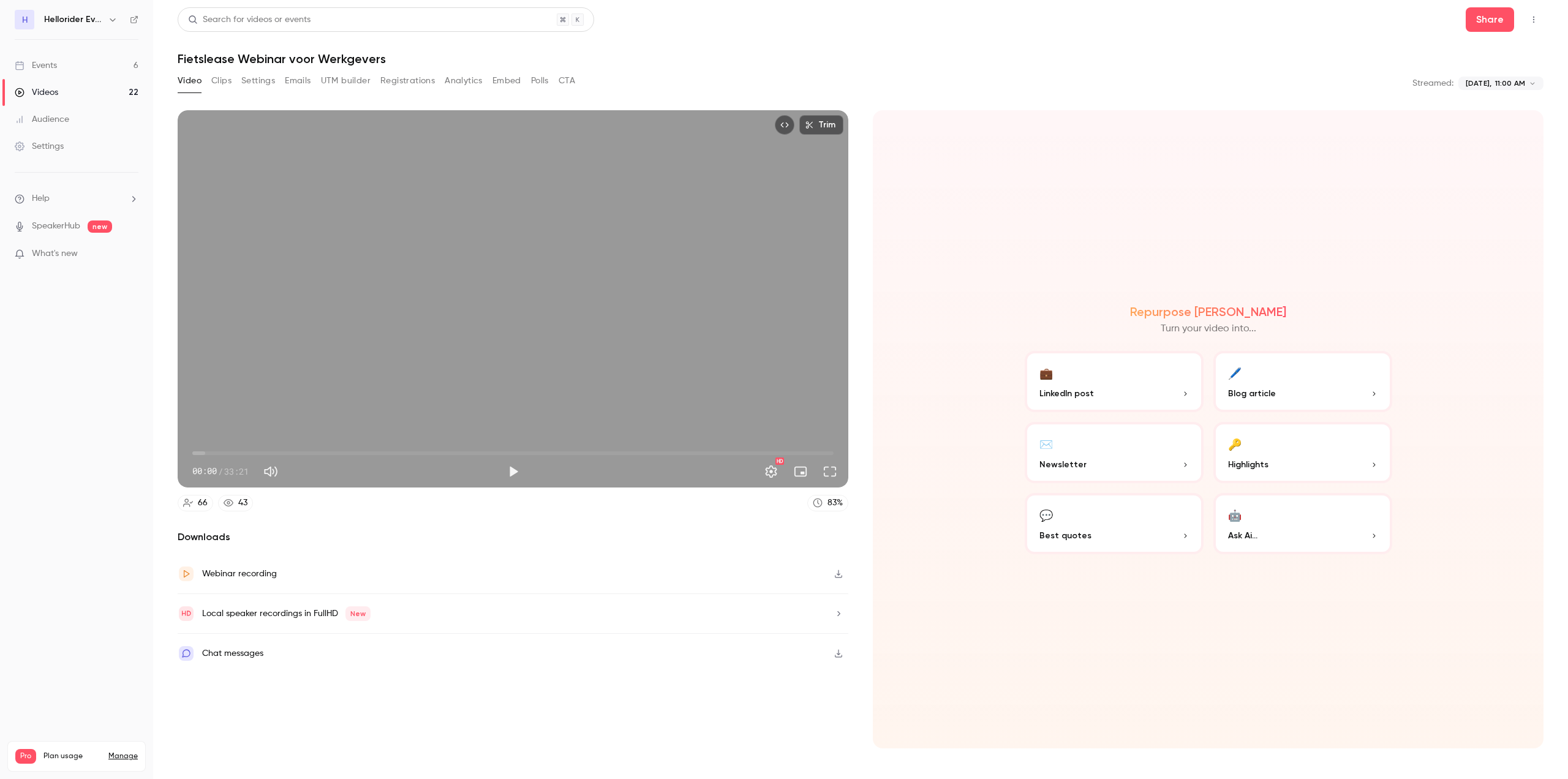
click at [408, 87] on button "Registrations" at bounding box center [407, 81] width 54 height 20
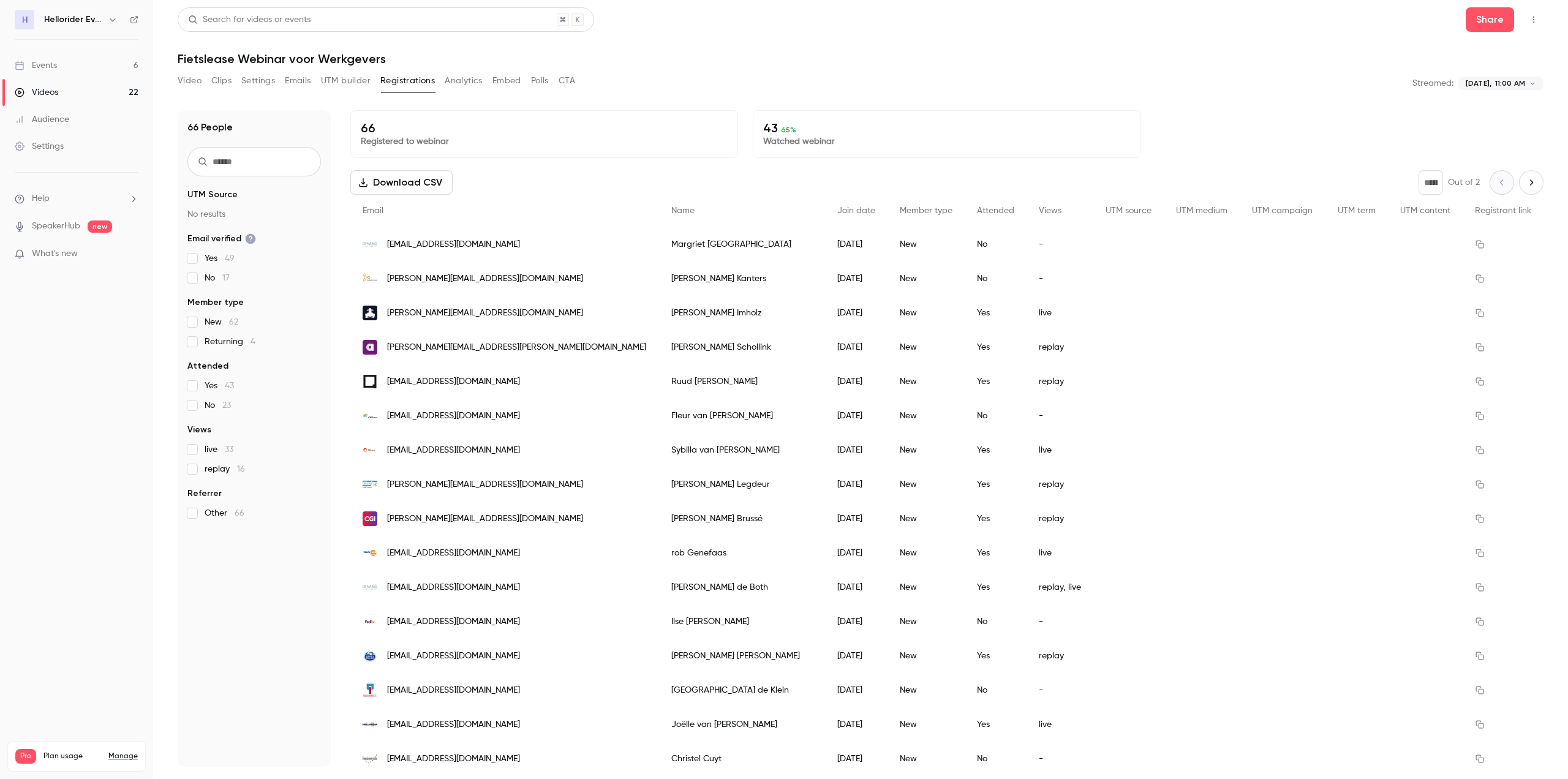
click at [343, 78] on button "UTM builder" at bounding box center [345, 81] width 49 height 20
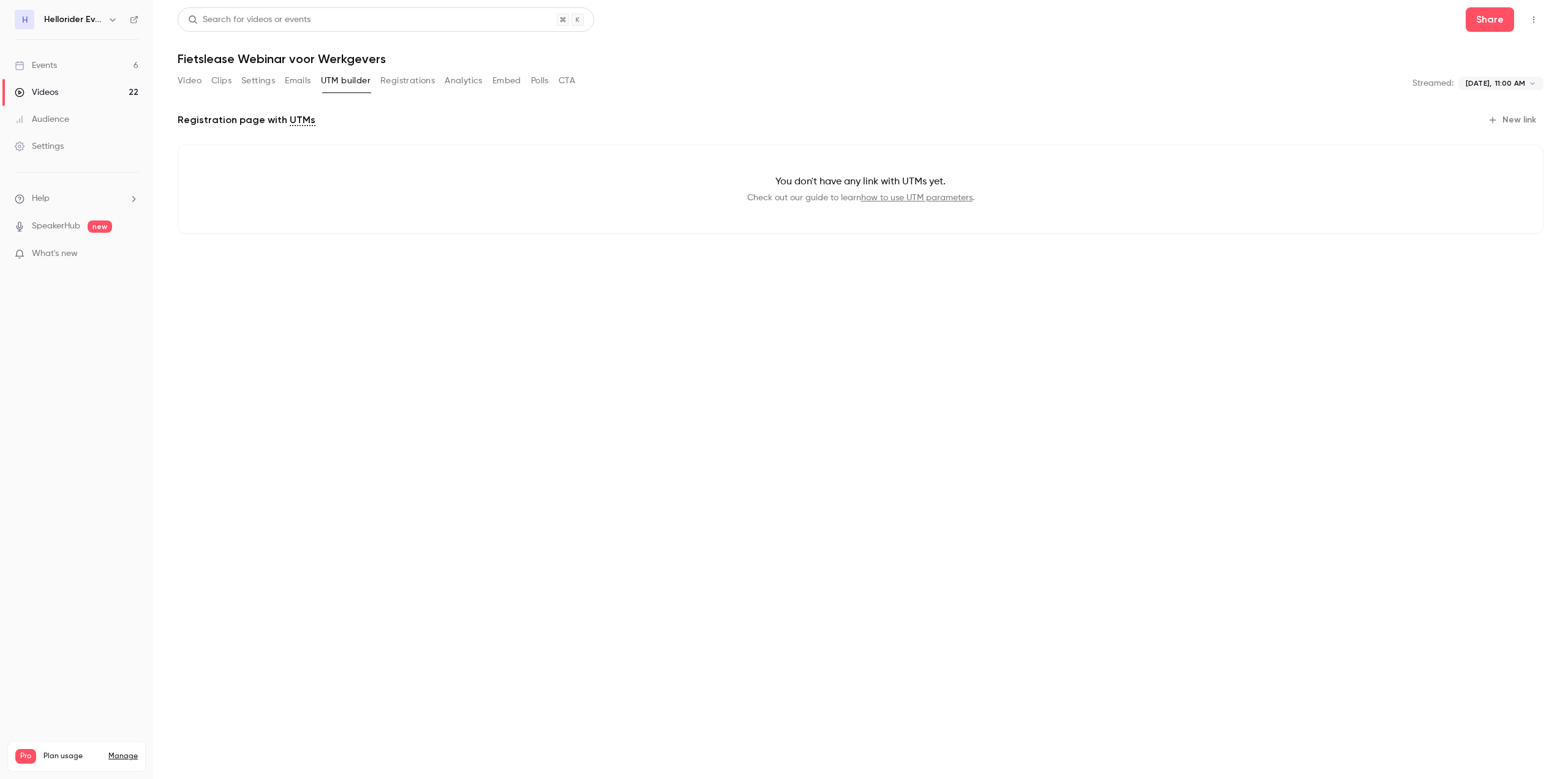
click at [303, 76] on button "Emails" at bounding box center [298, 81] width 25 height 20
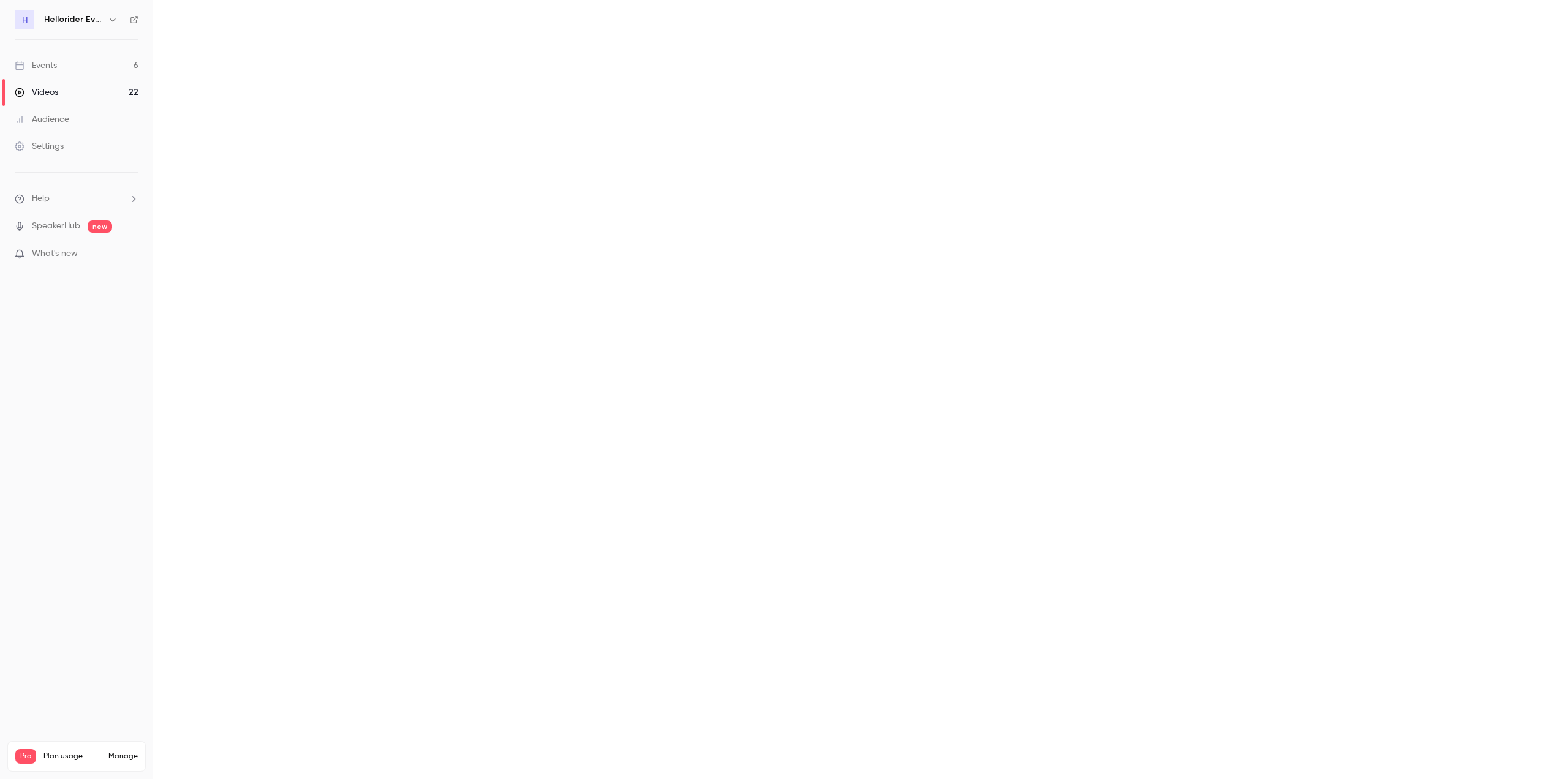
click at [0, 0] on button "Settings" at bounding box center [0, 0] width 0 height 0
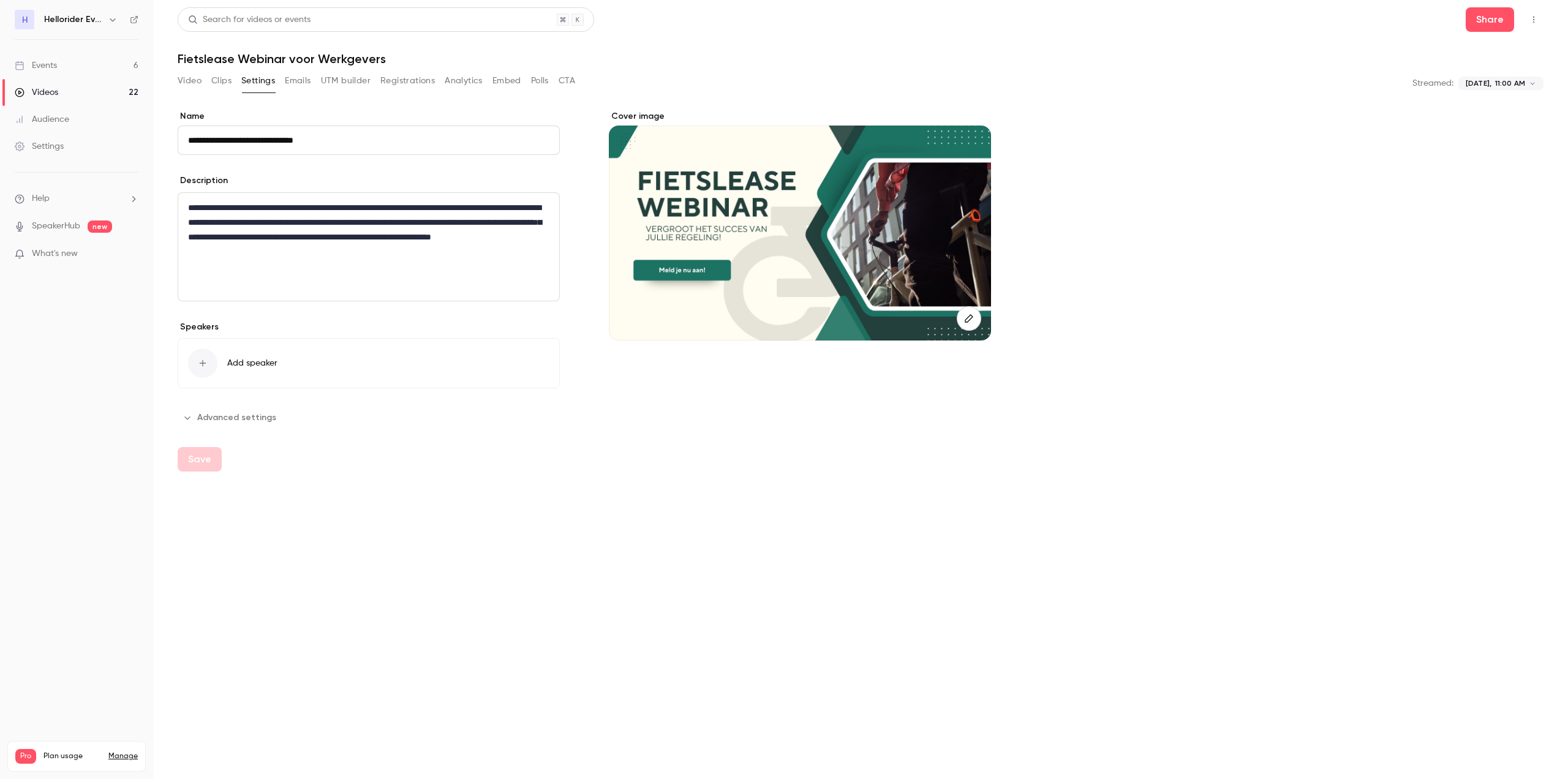
click at [466, 80] on button "Analytics" at bounding box center [463, 81] width 38 height 20
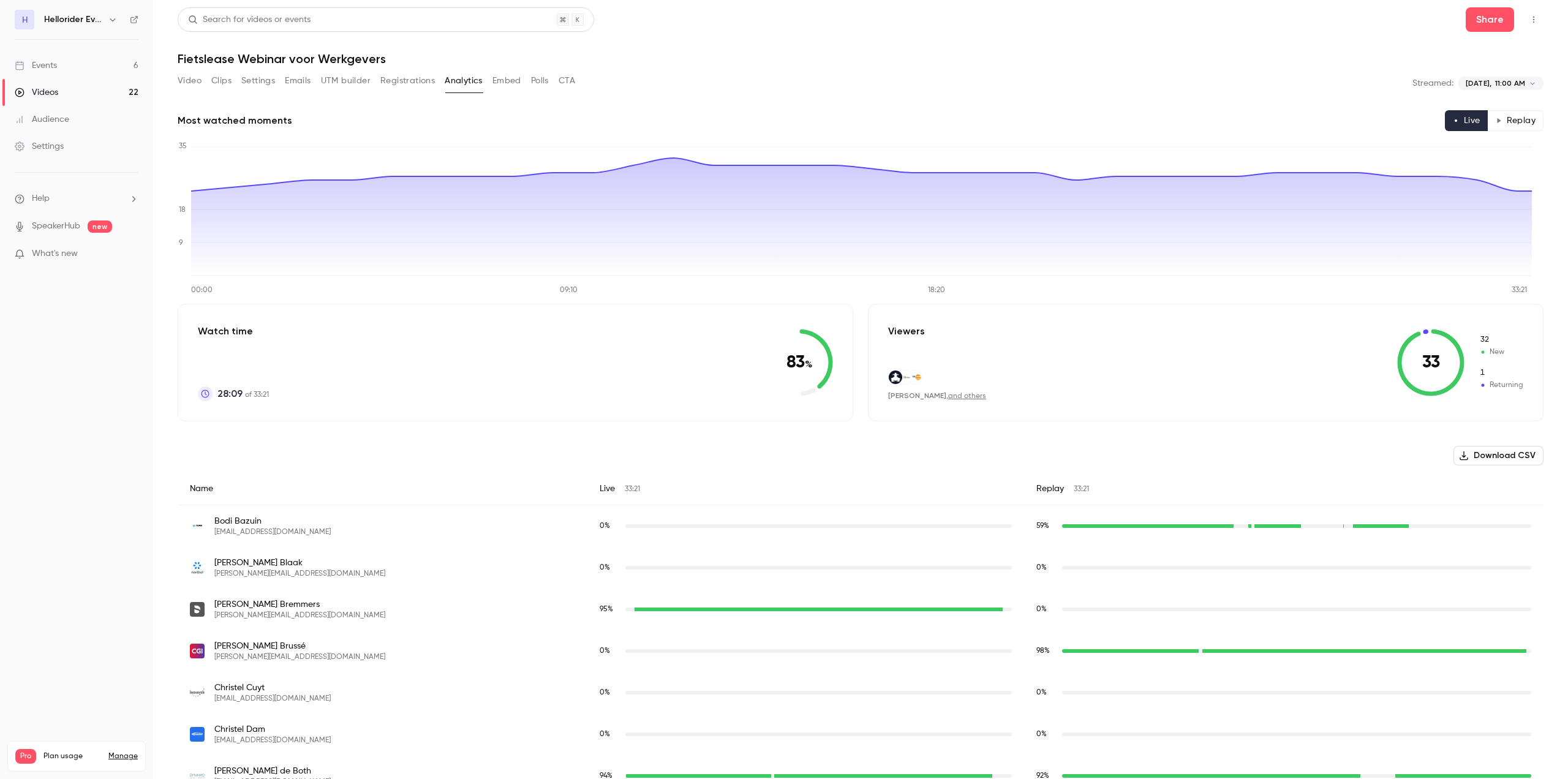
click at [492, 79] on div "Video Clips Settings Emails UTM builder Registrations Analytics Embed Polls CTA" at bounding box center [376, 81] width 398 height 20
click at [506, 78] on button "Embed" at bounding box center [507, 81] width 29 height 20
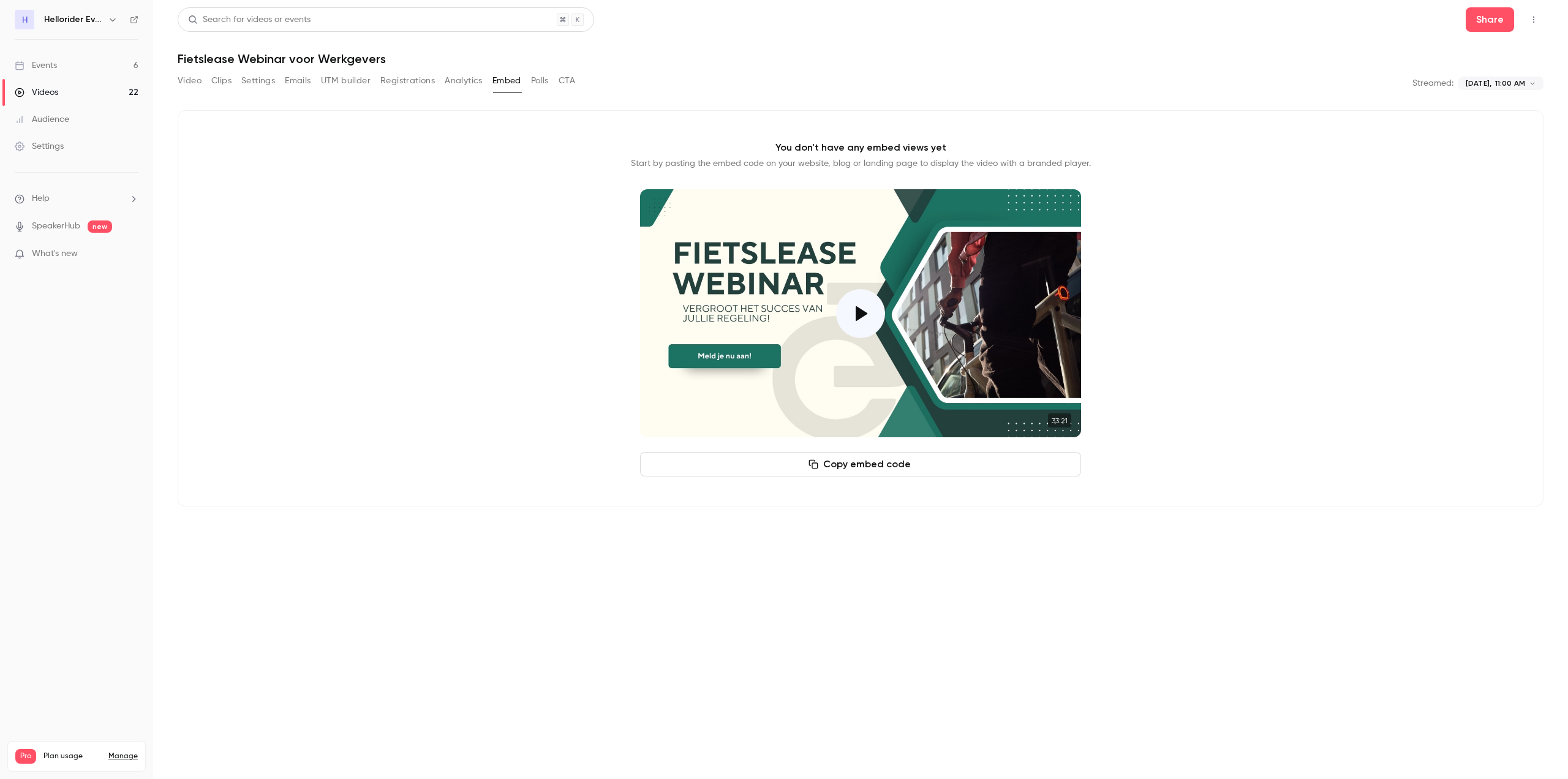
click at [529, 81] on div "Video Clips Settings Emails UTM builder Registrations Analytics Embed Polls CTA" at bounding box center [376, 81] width 398 height 20
click at [542, 78] on button "Polls" at bounding box center [540, 81] width 18 height 20
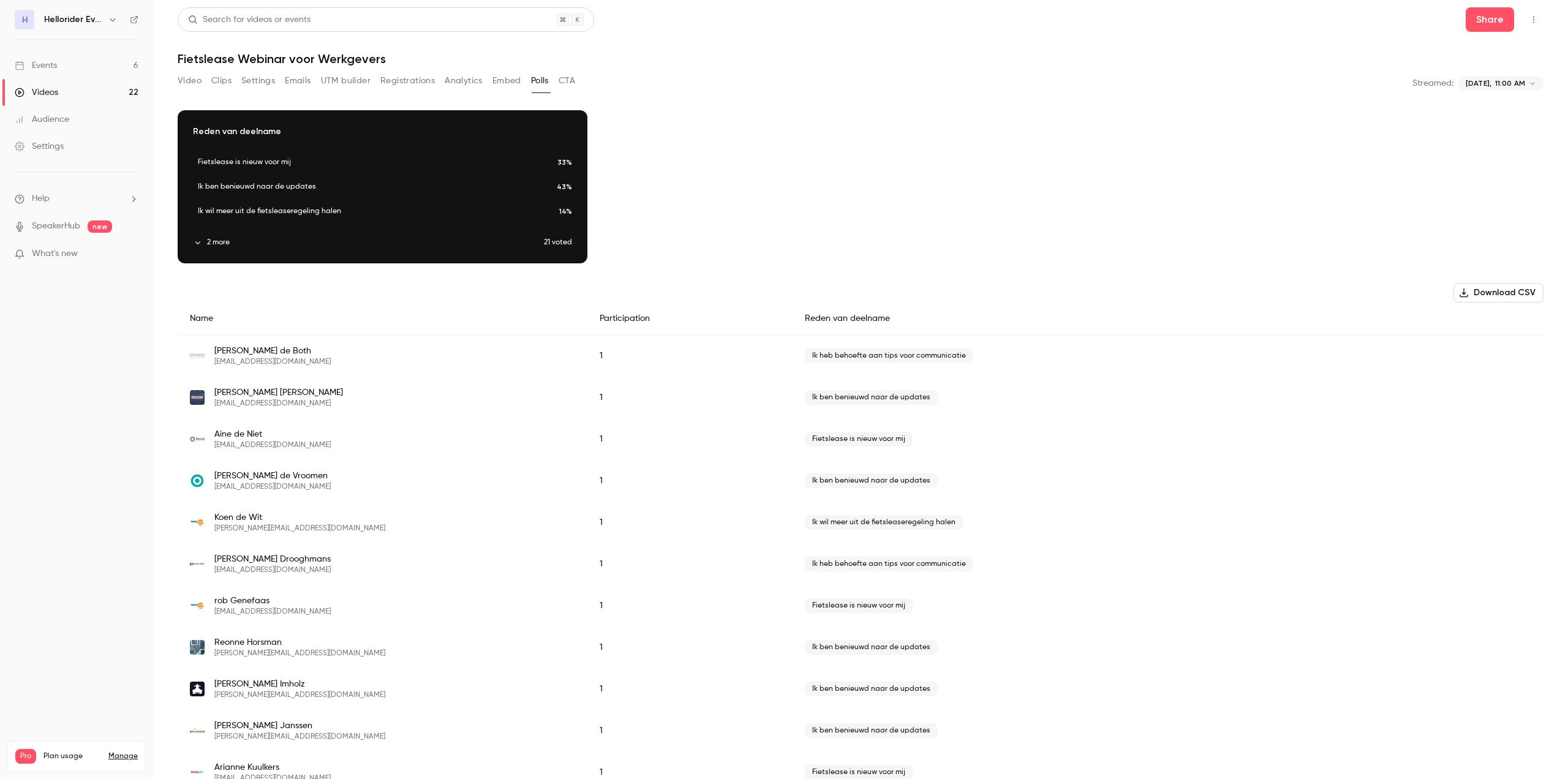
click at [501, 80] on button "Embed" at bounding box center [507, 81] width 29 height 20
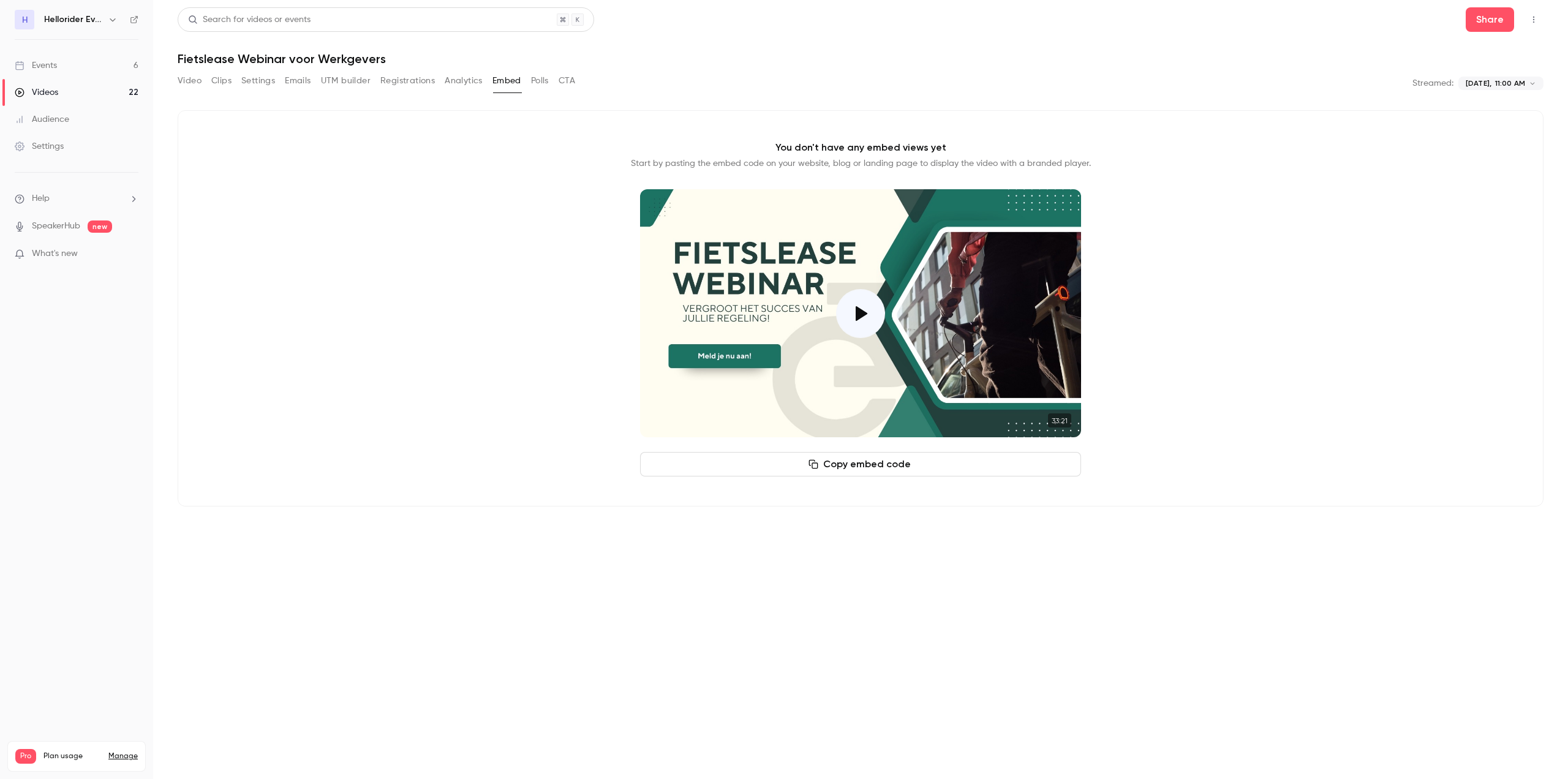
click at [216, 81] on button "Clips" at bounding box center [221, 81] width 20 height 20
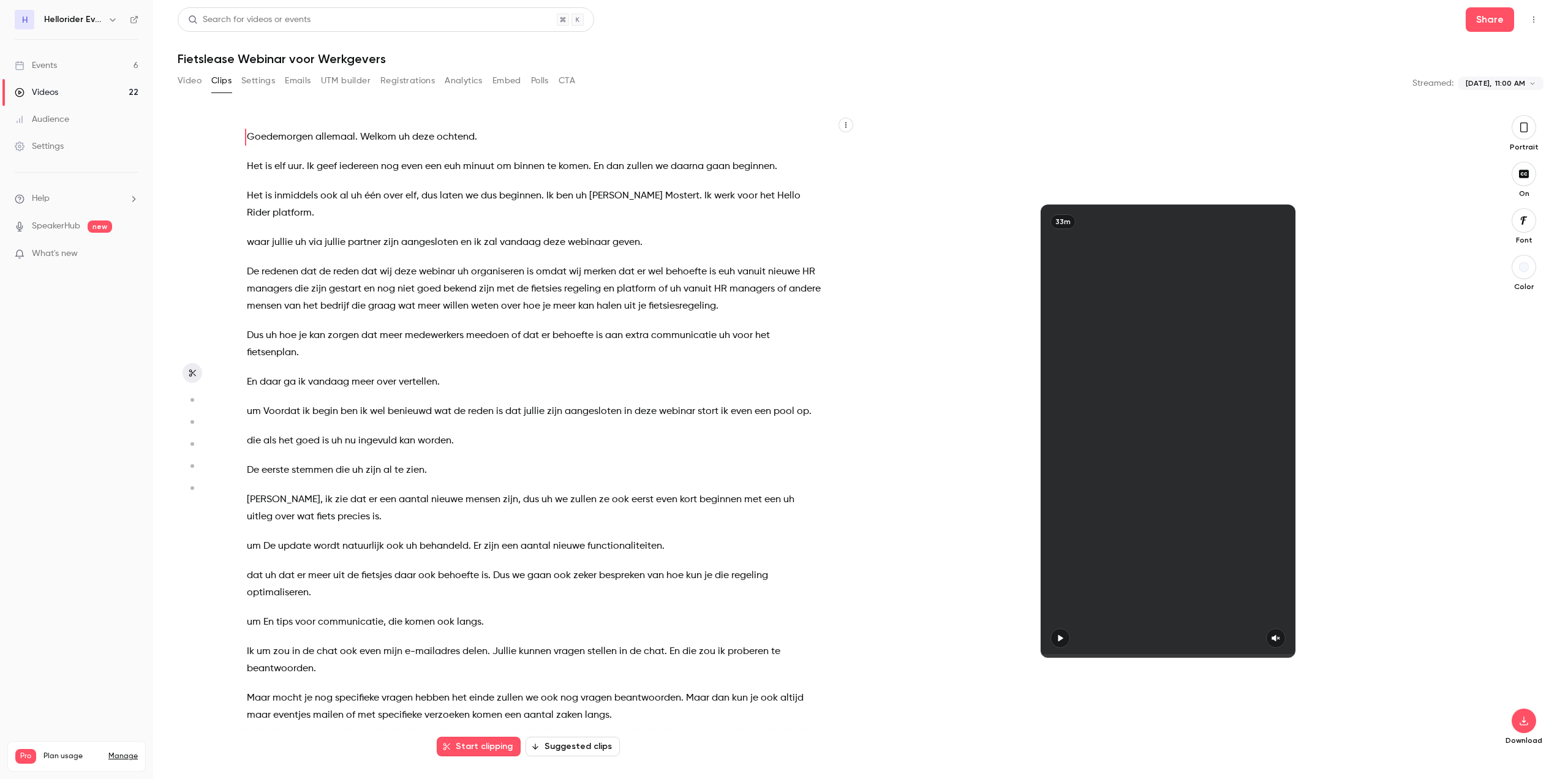
click at [204, 82] on div "Video Clips Settings Emails UTM builder Registrations Analytics Embed Polls CTA" at bounding box center [376, 81] width 398 height 20
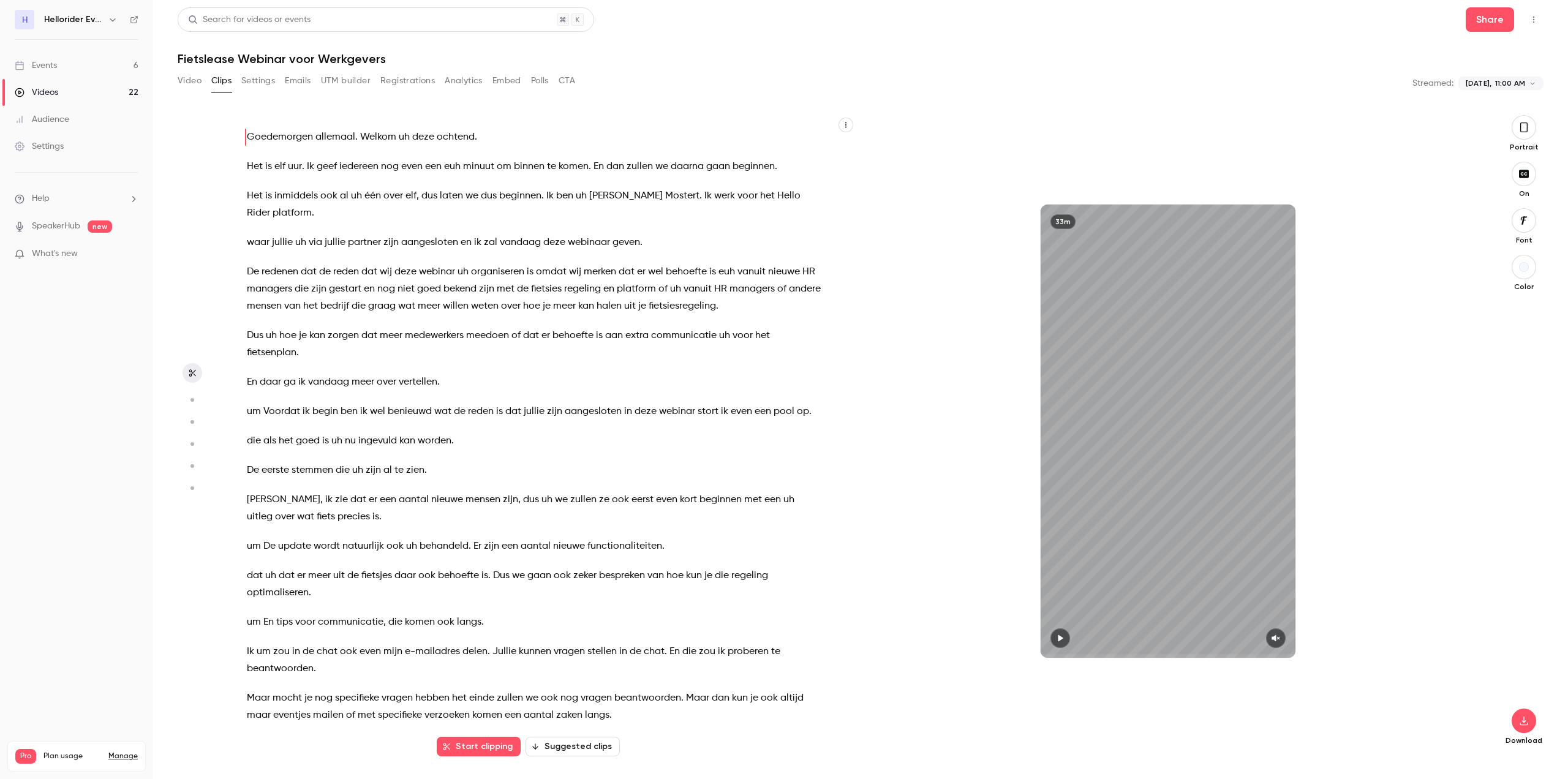
click at [199, 78] on button "Video" at bounding box center [189, 81] width 24 height 20
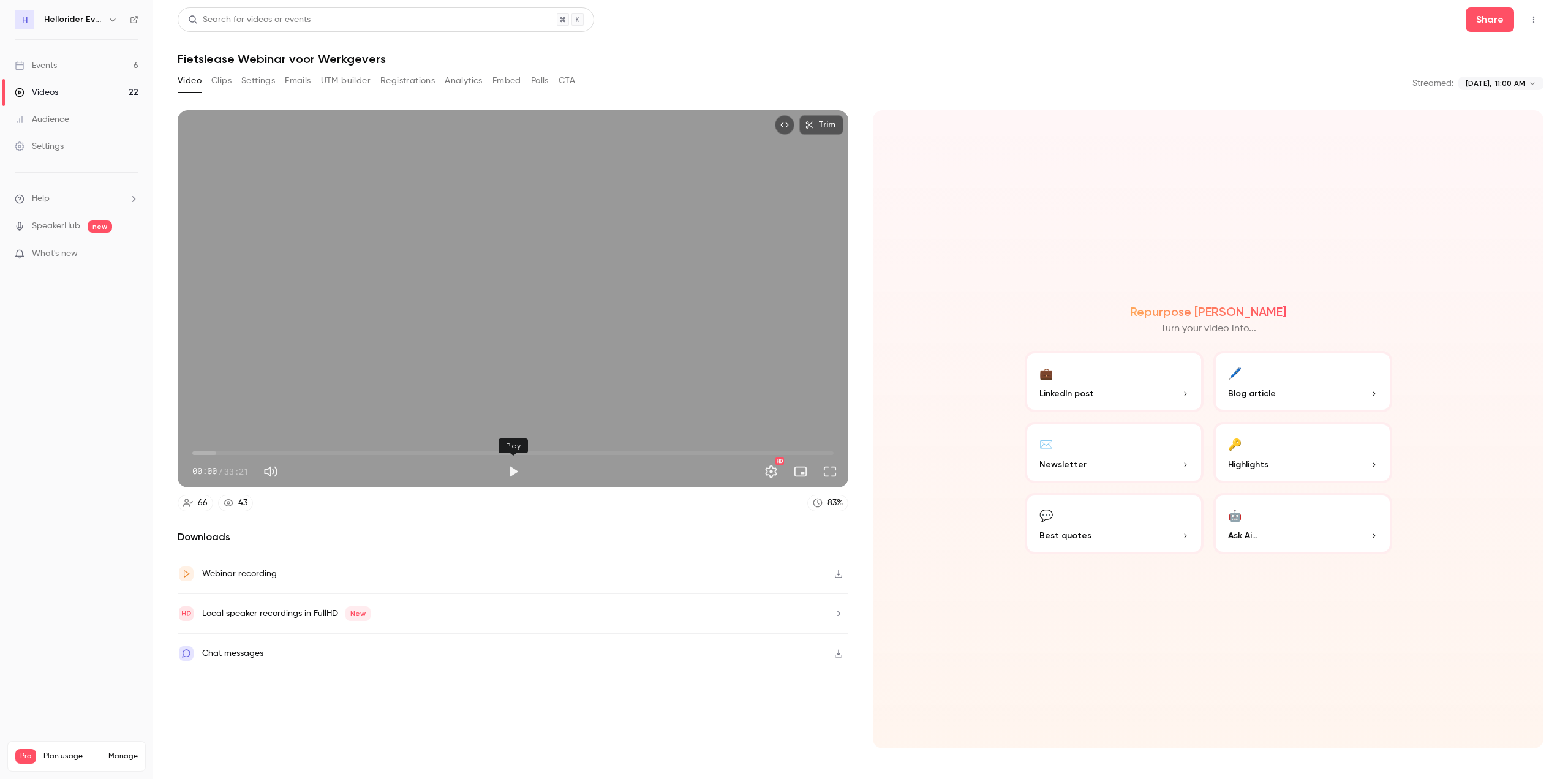
click at [511, 468] on button "Play" at bounding box center [513, 472] width 25 height 25
click at [206, 450] on span "00:44" at bounding box center [513, 453] width 641 height 20
click at [215, 451] on span "01:10" at bounding box center [513, 453] width 641 height 20
click at [232, 449] on span "01:10" at bounding box center [513, 453] width 641 height 20
click at [819, 473] on button "Full screen" at bounding box center [830, 472] width 25 height 25
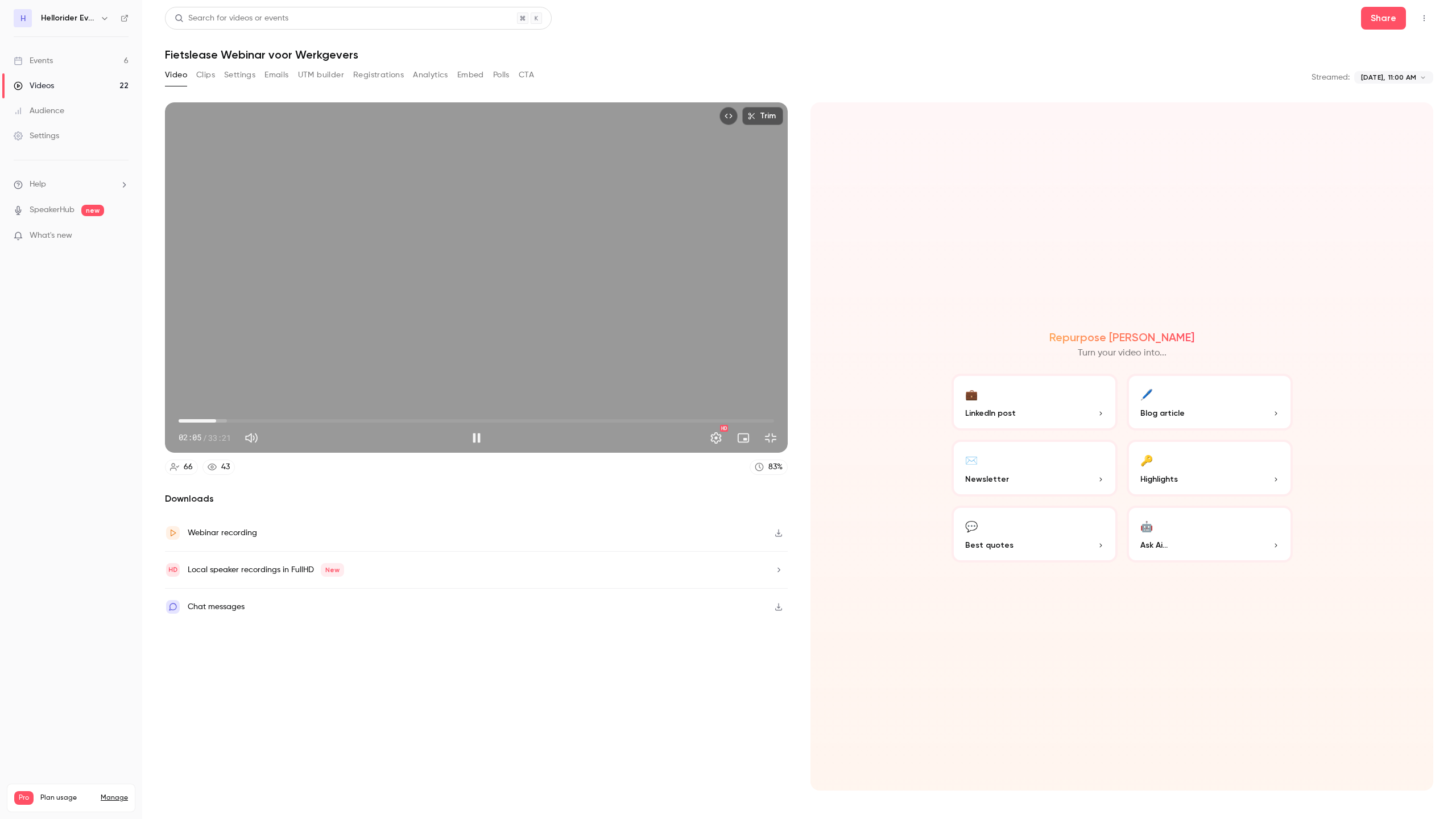
click at [165, 453] on div "Trim 02:05 02:05 / 33:21 HD" at bounding box center [476, 277] width 623 height 350
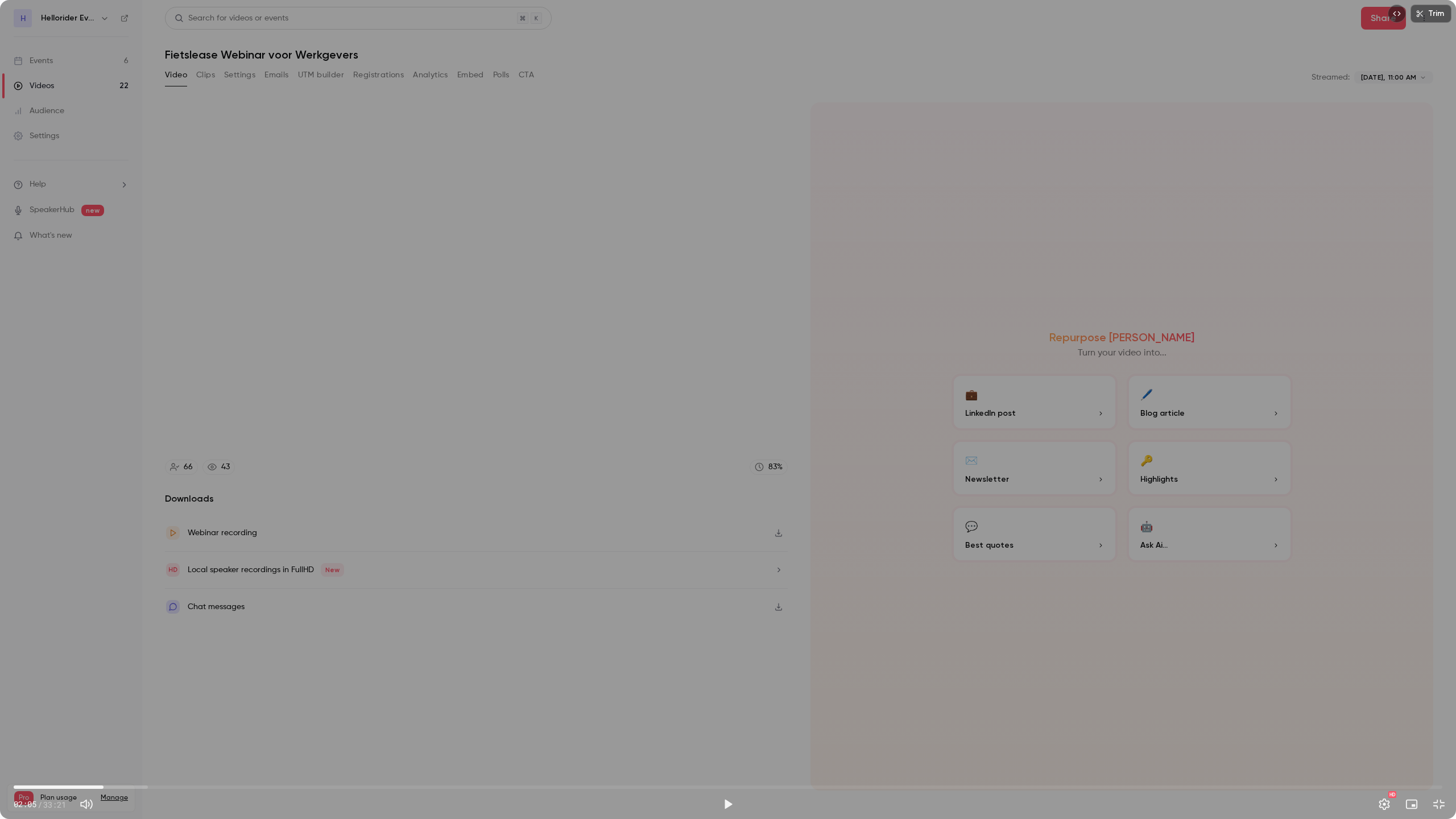
click at [1121, 473] on div "Trim 02:05 02:05 / 33:21 HD" at bounding box center [728, 410] width 1456 height 819
click at [124, 723] on span "02:35" at bounding box center [728, 787] width 1429 height 18
click at [139, 723] on span "02:55" at bounding box center [728, 787] width 1429 height 18
click at [147, 723] on span "02:55" at bounding box center [728, 787] width 1429 height 18
click at [139, 723] on span "03:07" at bounding box center [728, 787] width 1429 height 18
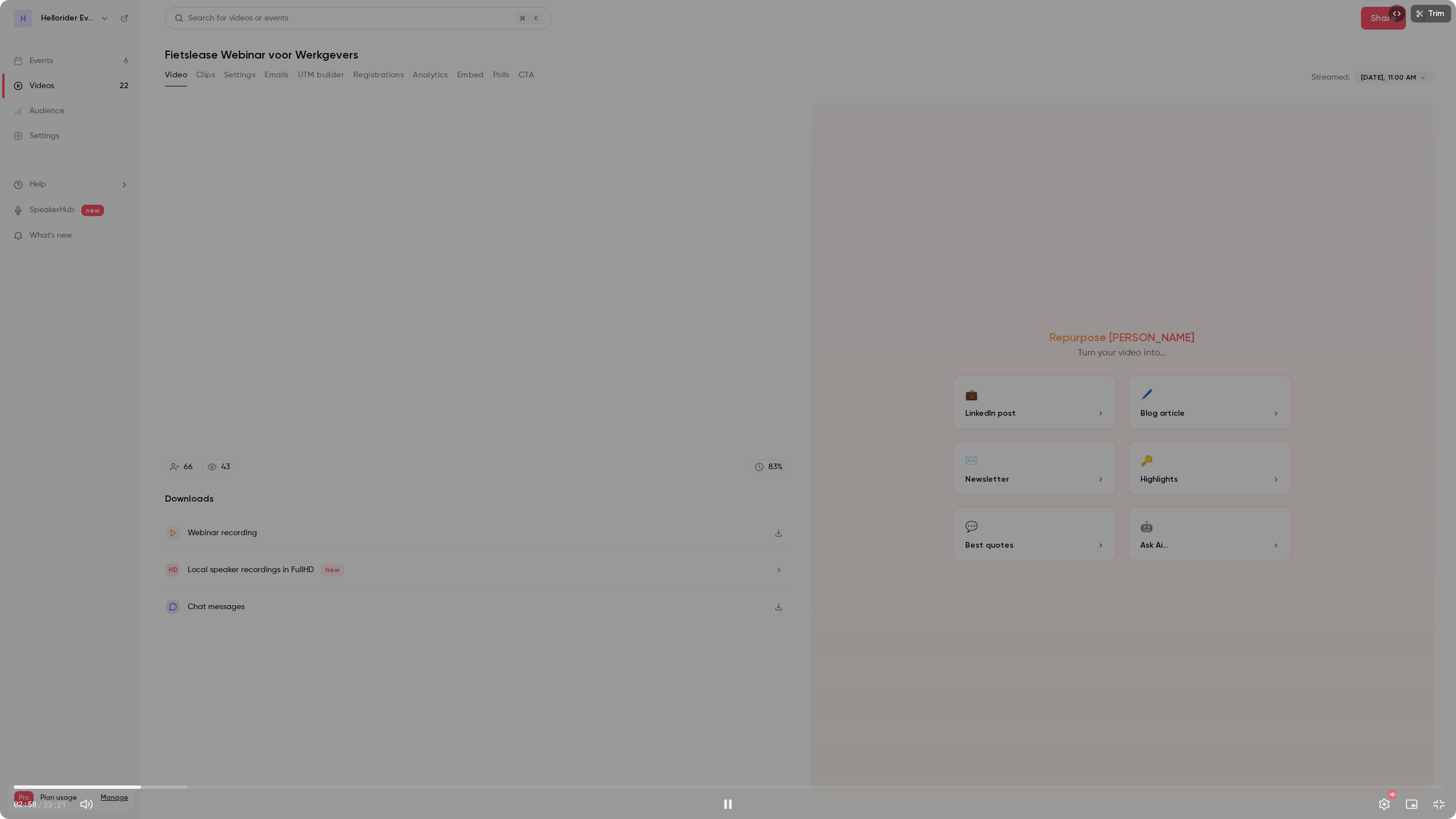
click at [1172, 629] on div "Trim 02:58 02:58 / 33:21 HD" at bounding box center [728, 410] width 1456 height 819
click at [329, 723] on span "02:58" at bounding box center [728, 787] width 1429 height 18
click at [349, 723] on span "07:50" at bounding box center [728, 787] width 1429 height 18
click at [376, 723] on span "07:50" at bounding box center [728, 787] width 1429 height 18
click at [431, 723] on span "08:27" at bounding box center [728, 787] width 1429 height 18
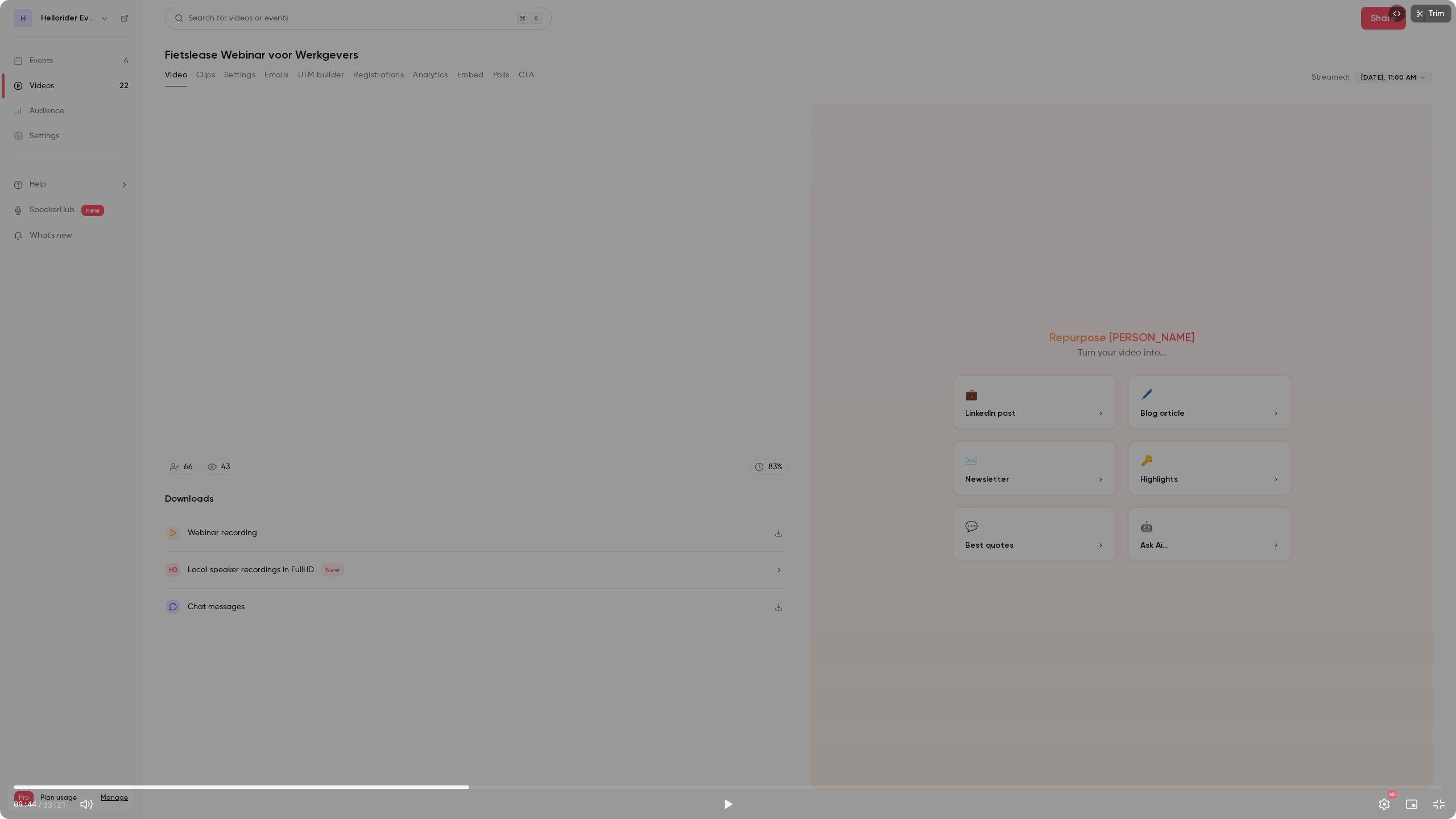
click at [470, 723] on span "10:38" at bounding box center [728, 787] width 1429 height 18
click at [501, 723] on span "11:22" at bounding box center [728, 787] width 1429 height 18
click at [531, 723] on span "11:22" at bounding box center [728, 787] width 1429 height 18
click at [562, 723] on span "12:05" at bounding box center [728, 787] width 1429 height 18
click at [591, 723] on span "13:27" at bounding box center [728, 787] width 1429 height 18
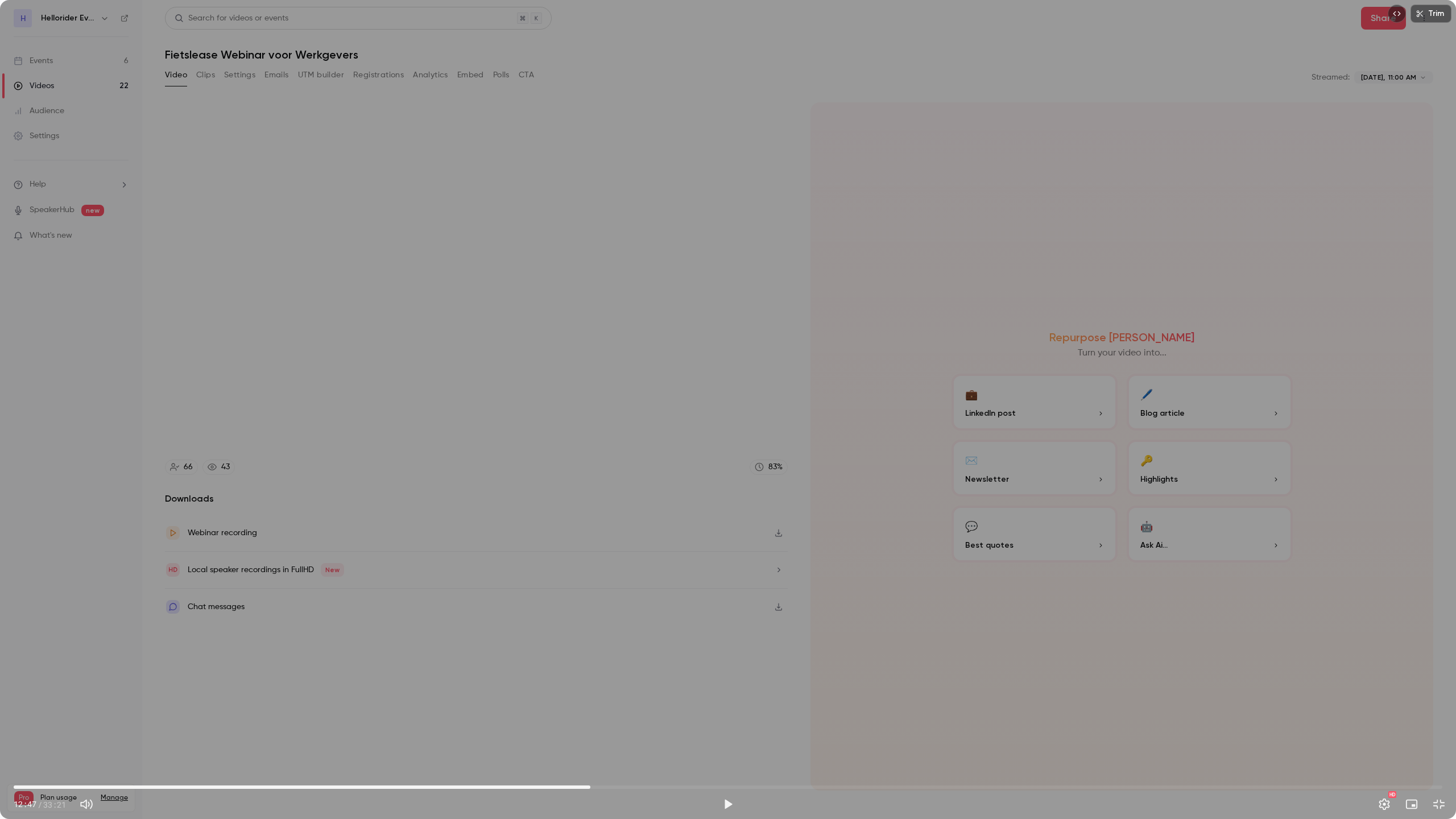
click at [608, 723] on span "13:27" at bounding box center [728, 787] width 1429 height 18
click at [637, 723] on span "13:52" at bounding box center [728, 787] width 1429 height 18
click at [670, 723] on span "14:34" at bounding box center [728, 787] width 1429 height 18
click at [700, 723] on span "16:01" at bounding box center [728, 787] width 1429 height 18
click at [735, 723] on span "16:50" at bounding box center [728, 787] width 1429 height 18
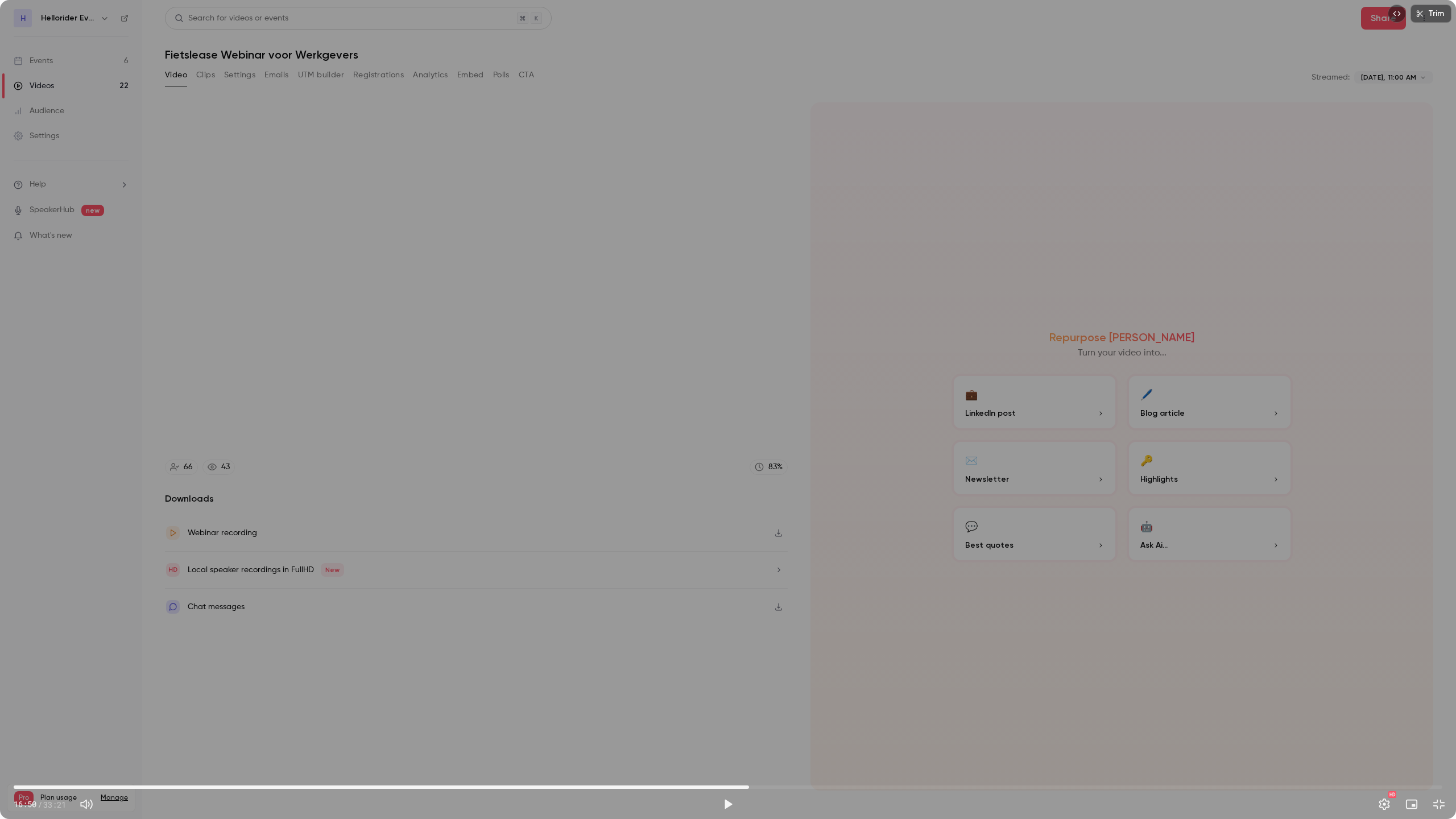
click at [749, 723] on span "17:10" at bounding box center [728, 787] width 1429 height 18
click at [788, 723] on span "18:04" at bounding box center [728, 787] width 1429 height 18
click at [818, 723] on span "18:04" at bounding box center [728, 787] width 1429 height 18
click at [833, 723] on span "19:07" at bounding box center [728, 787] width 1429 height 18
click at [855, 723] on span "19:07" at bounding box center [728, 787] width 1429 height 18
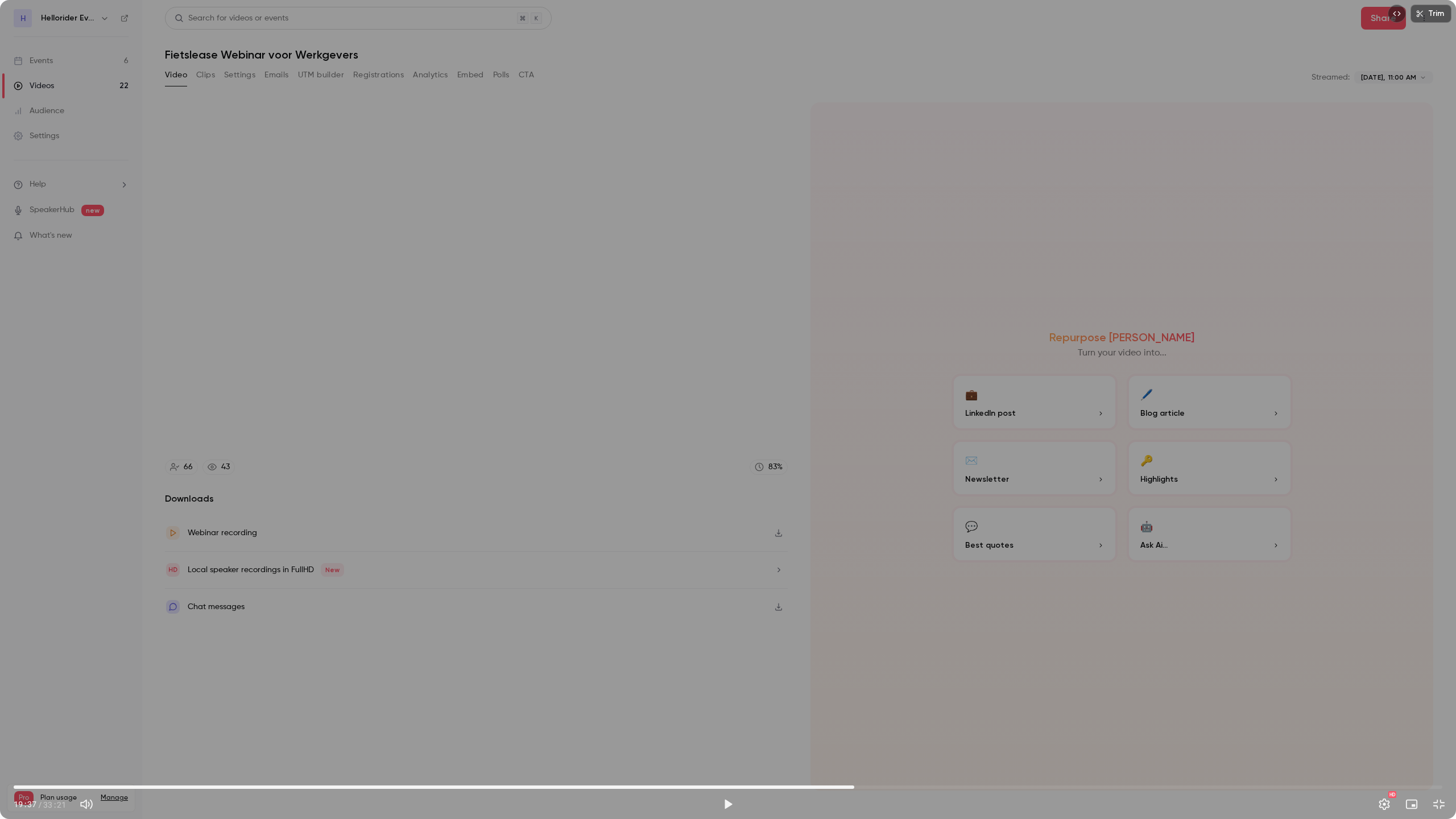
click at [874, 723] on span "19:37" at bounding box center [728, 787] width 1429 height 18
click at [891, 723] on span "20:04" at bounding box center [728, 787] width 1429 height 18
click at [903, 723] on span "20:29" at bounding box center [728, 787] width 1429 height 18
type input "******"
click at [1444, 723] on button "Exit full screen" at bounding box center [1439, 804] width 23 height 23
